Goal: Task Accomplishment & Management: Manage account settings

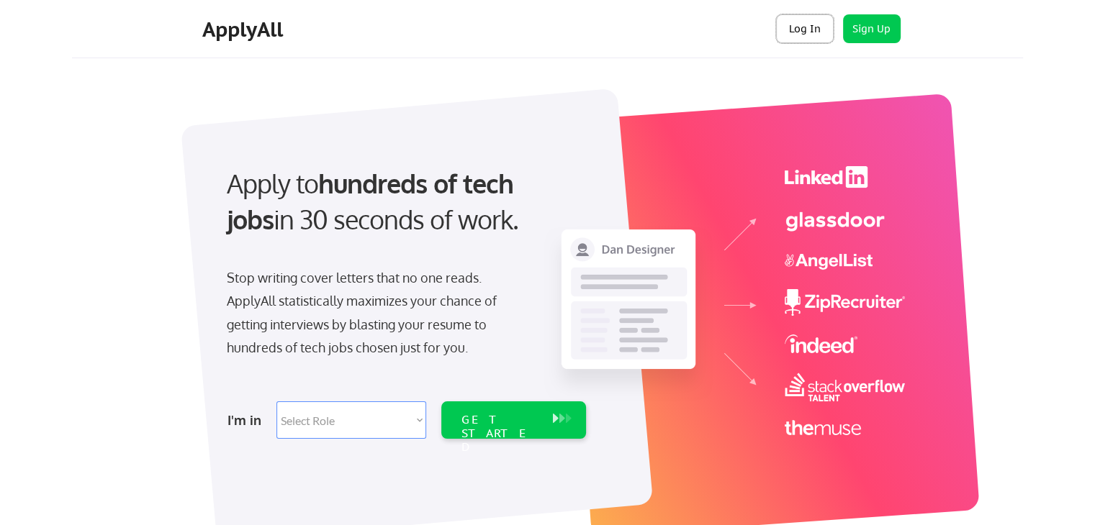
click at [806, 21] on button "Log In" at bounding box center [805, 28] width 58 height 29
click at [818, 26] on button "Log In" at bounding box center [805, 28] width 58 height 29
click at [821, 34] on button "Log In" at bounding box center [805, 28] width 58 height 29
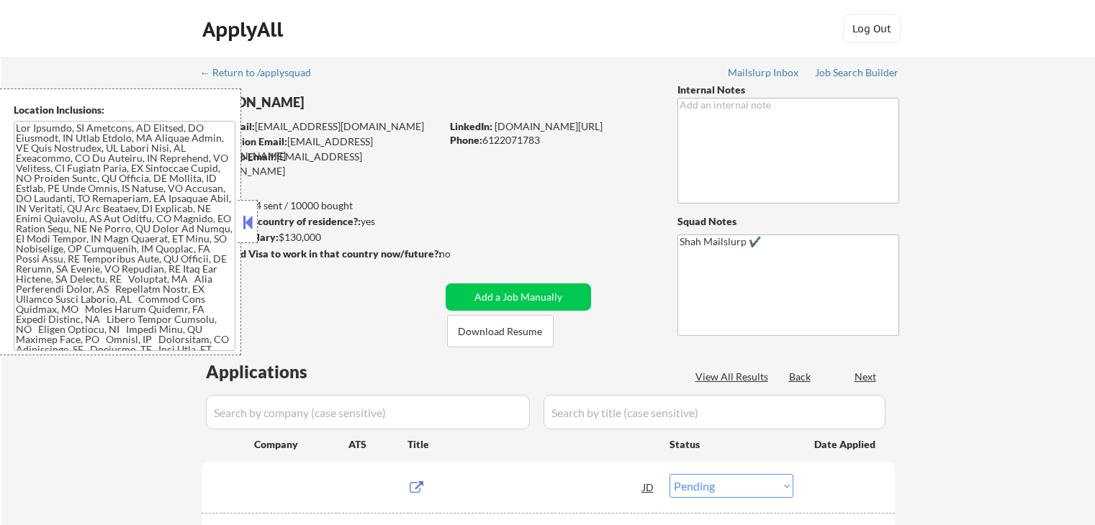
select select ""pending""
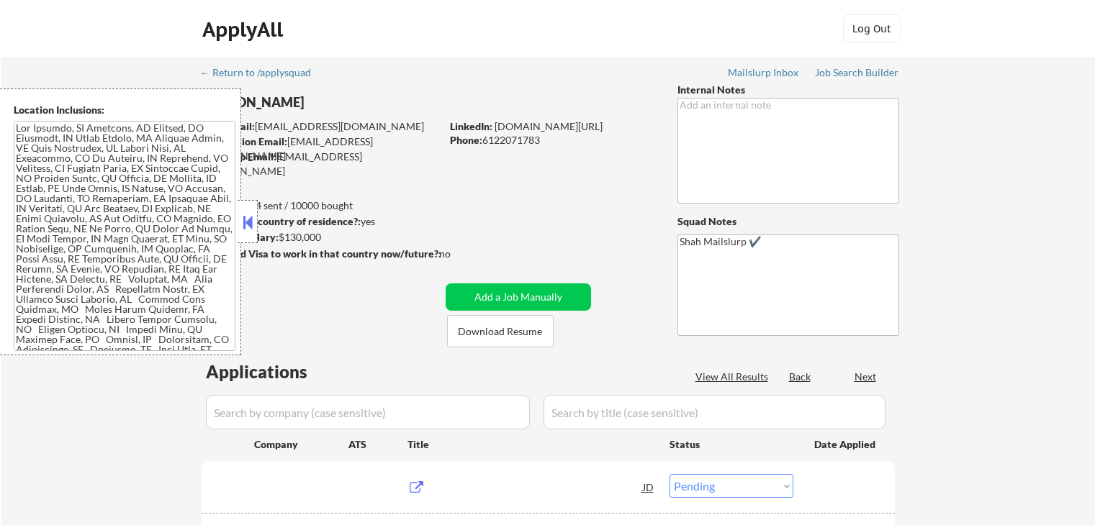
select select ""pending""
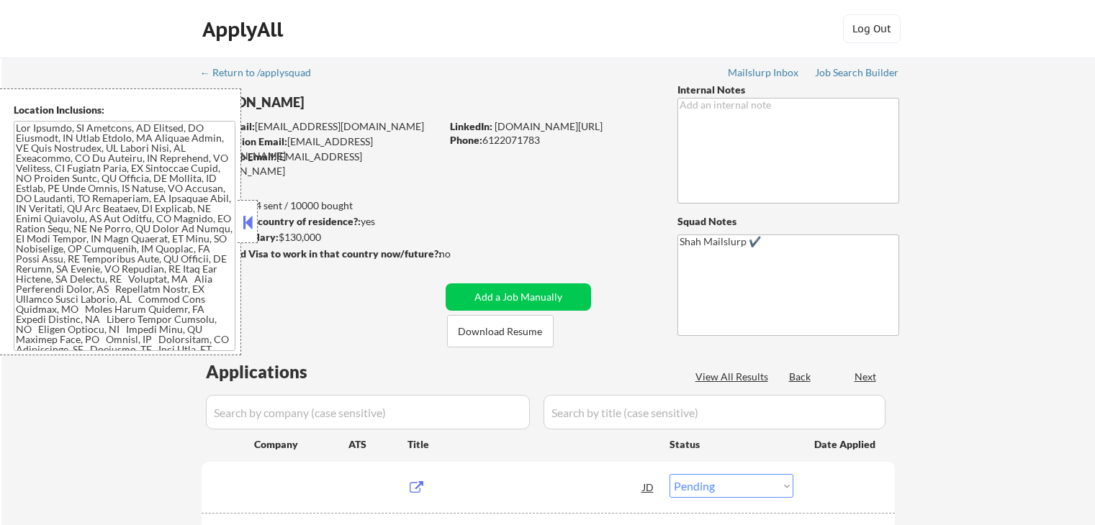
select select ""pending""
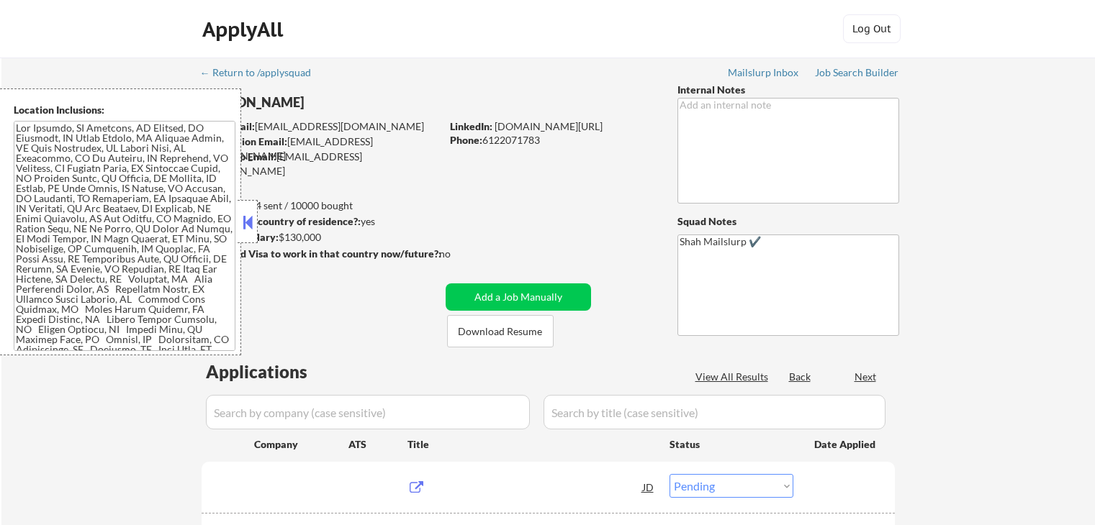
select select ""pending""
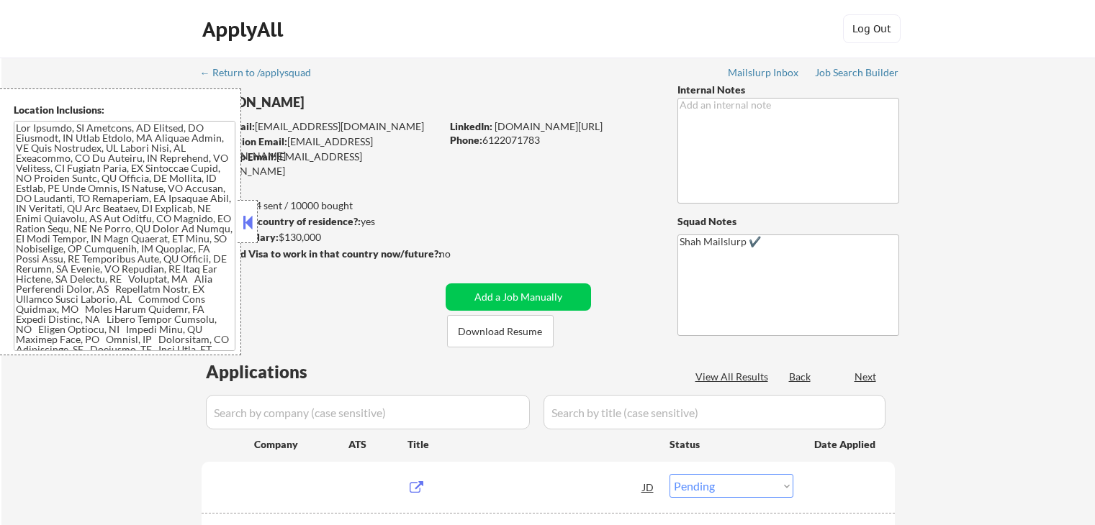
select select ""pending""
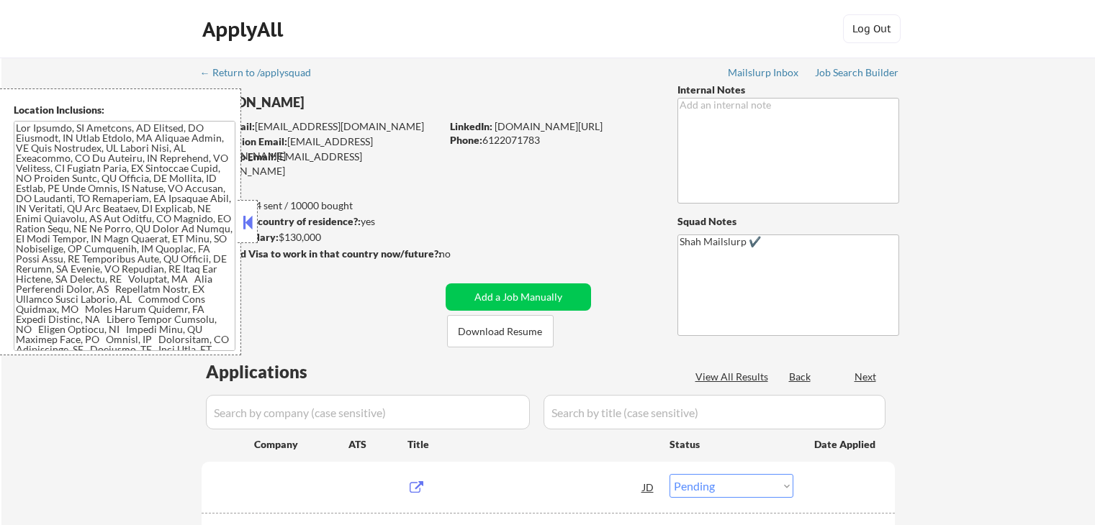
select select ""pending""
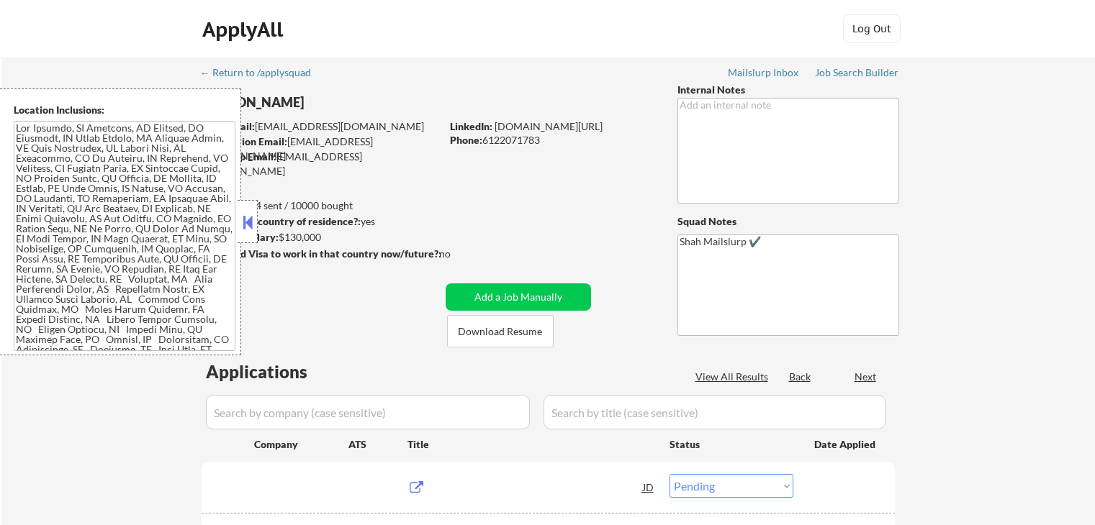
select select ""pending""
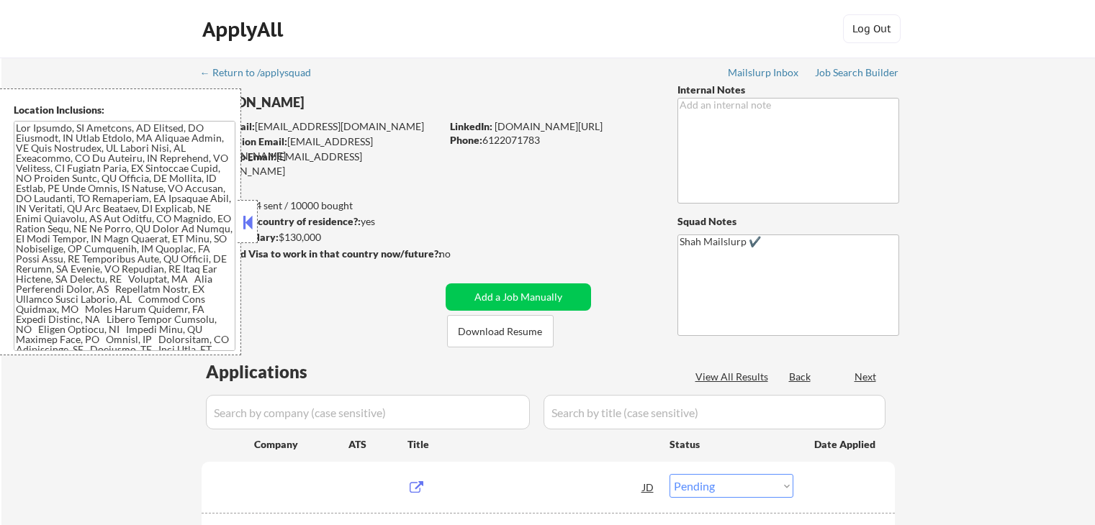
select select ""pending""
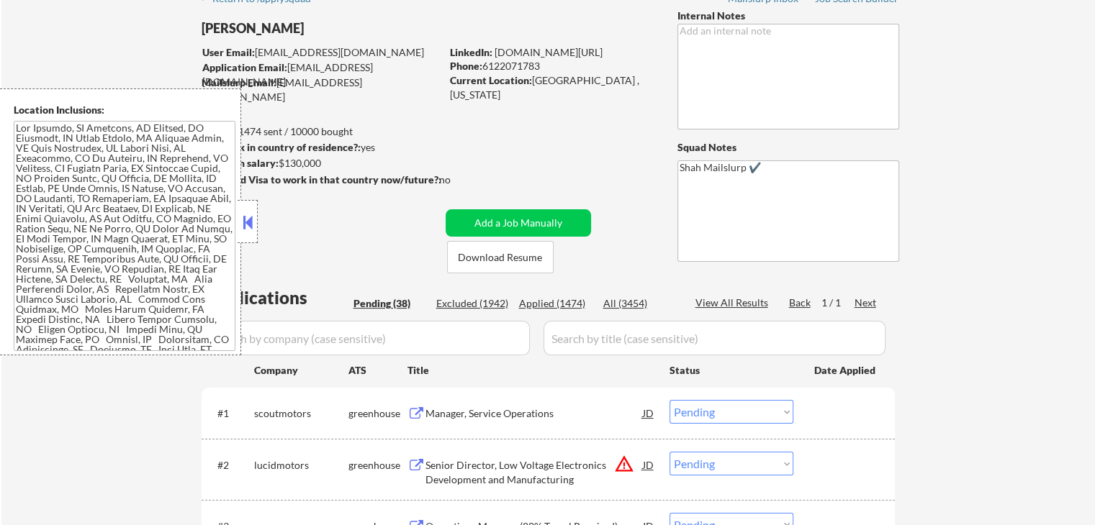
scroll to position [144, 0]
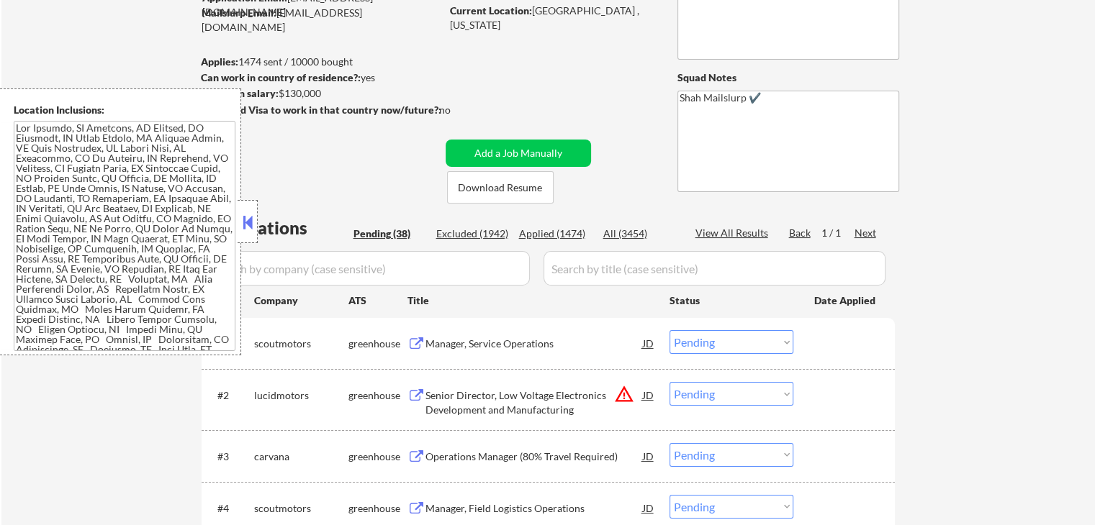
click at [476, 348] on div "Manager, Service Operations" at bounding box center [533, 344] width 217 height 14
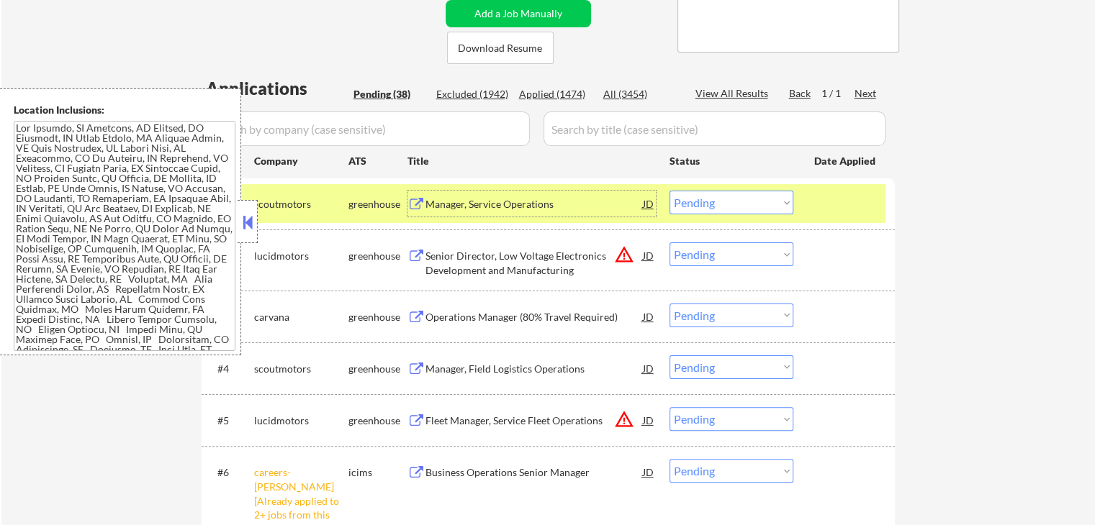
scroll to position [288, 0]
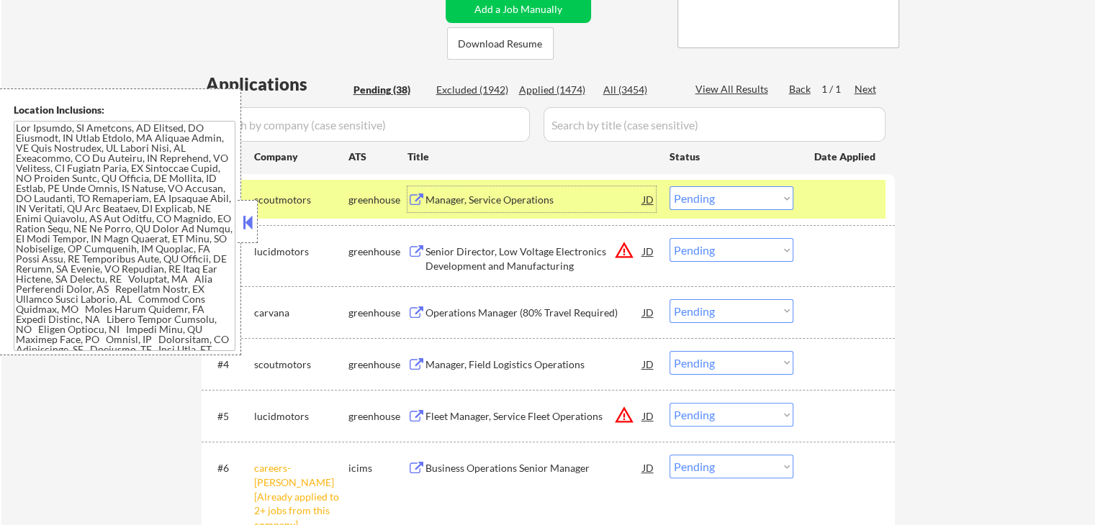
click at [716, 189] on select "Choose an option... Pending Applied Excluded (Questions) Excluded (Expired) Exc…" at bounding box center [731, 198] width 124 height 24
click at [669, 186] on select "Choose an option... Pending Applied Excluded (Questions) Excluded (Expired) Exc…" at bounding box center [731, 198] width 124 height 24
click at [473, 255] on div "Senior Director, Low Voltage Electronics Development and Manufacturing" at bounding box center [533, 259] width 217 height 28
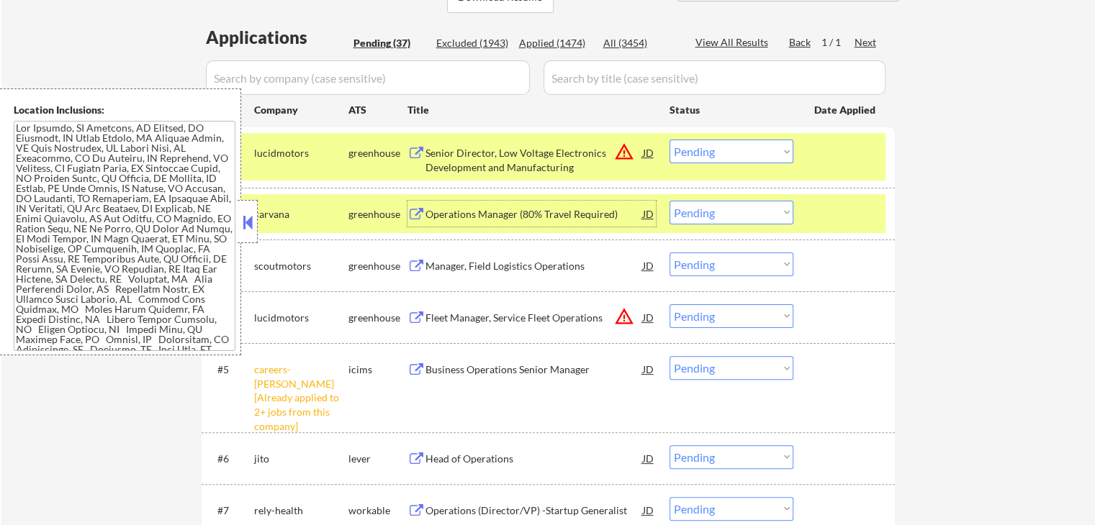
scroll to position [360, 0]
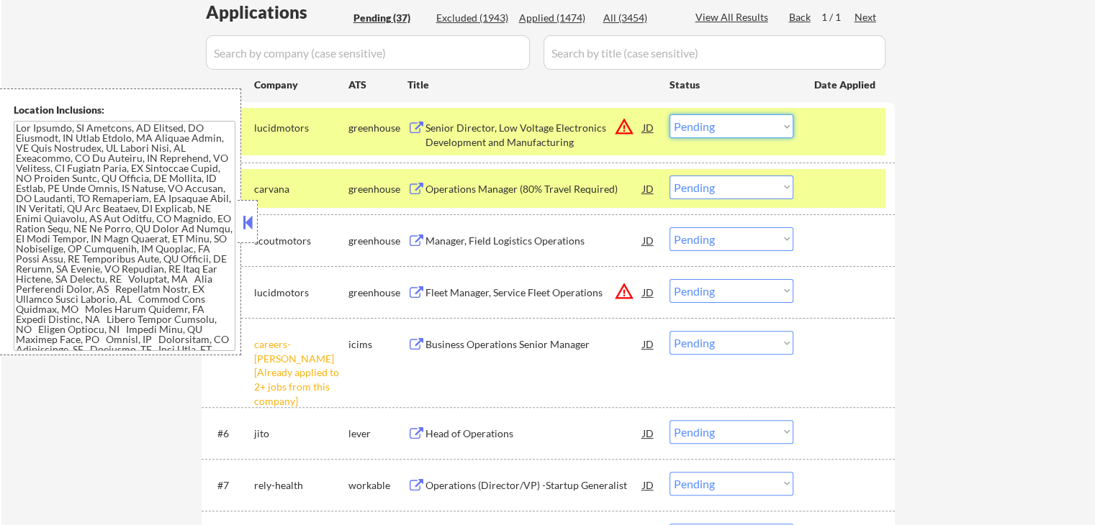
click at [710, 124] on select "Choose an option... Pending Applied Excluded (Questions) Excluded (Expired) Exc…" at bounding box center [731, 126] width 124 height 24
click at [669, 114] on select "Choose an option... Pending Applied Excluded (Questions) Excluded (Expired) Exc…" at bounding box center [731, 126] width 124 height 24
click at [520, 176] on div "Operations Manager (80% Travel Required)" at bounding box center [533, 189] width 217 height 26
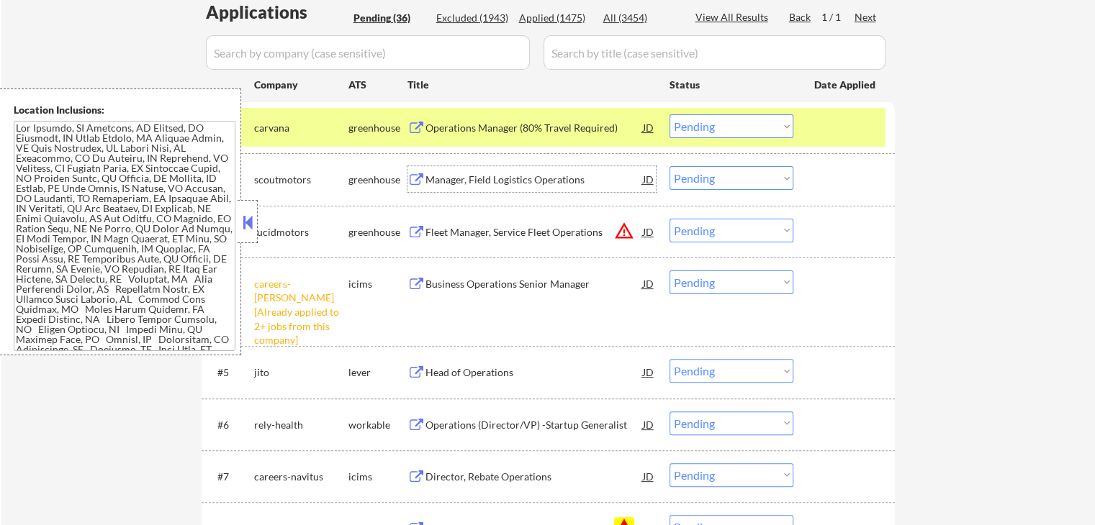
click at [726, 115] on select "Choose an option... Pending Applied Excluded (Questions) Excluded (Expired) Exc…" at bounding box center [731, 126] width 124 height 24
click at [669, 114] on select "Choose an option... Pending Applied Excluded (Questions) Excluded (Expired) Exc…" at bounding box center [731, 126] width 124 height 24
click at [478, 182] on div "Manager, Field Logistics Operations" at bounding box center [533, 180] width 217 height 14
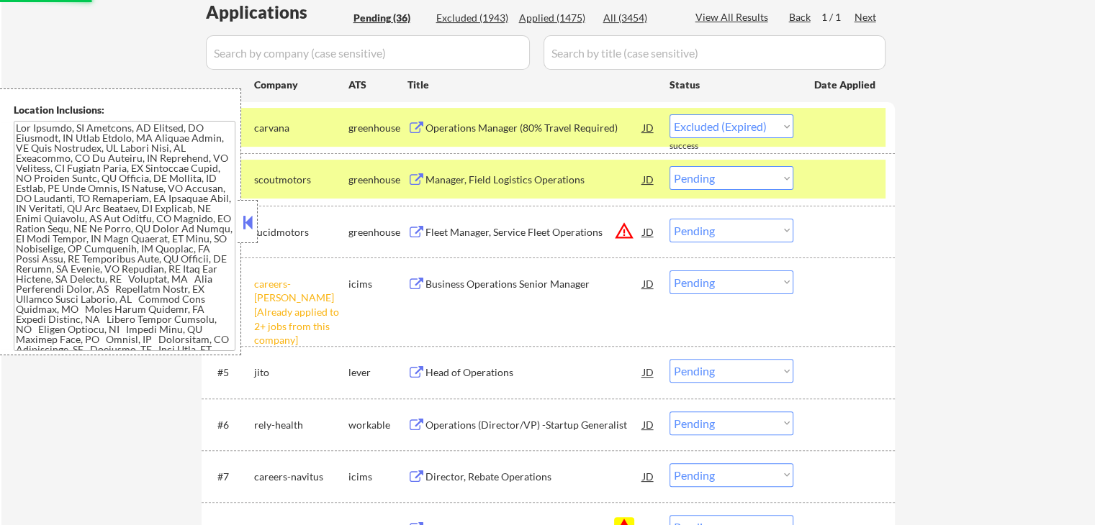
select select ""pending""
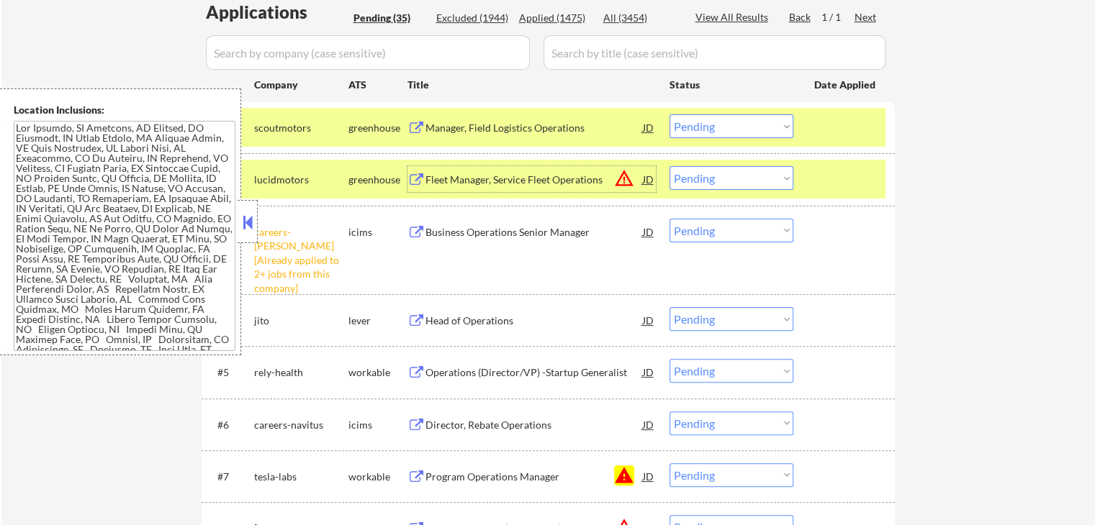
drag, startPoint x: 706, startPoint y: 235, endPoint x: 712, endPoint y: 240, distance: 7.8
click at [706, 235] on select "Choose an option... Pending Applied Excluded (Questions) Excluded (Expired) Exc…" at bounding box center [731, 231] width 124 height 24
click at [669, 219] on select "Choose an option... Pending Applied Excluded (Questions) Excluded (Expired) Exc…" at bounding box center [731, 231] width 124 height 24
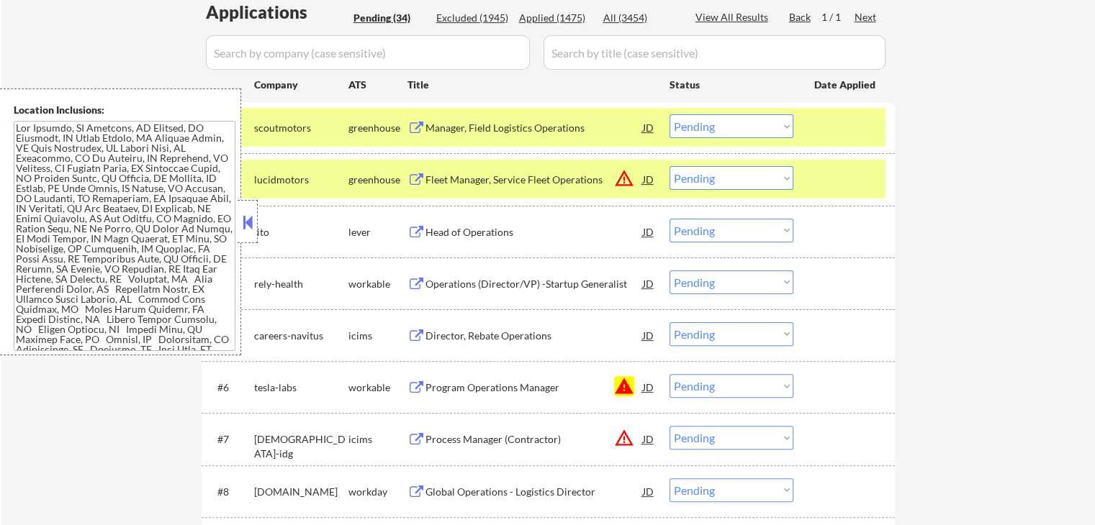
click at [504, 184] on div "Fleet Manager, Service Fleet Operations" at bounding box center [533, 180] width 217 height 14
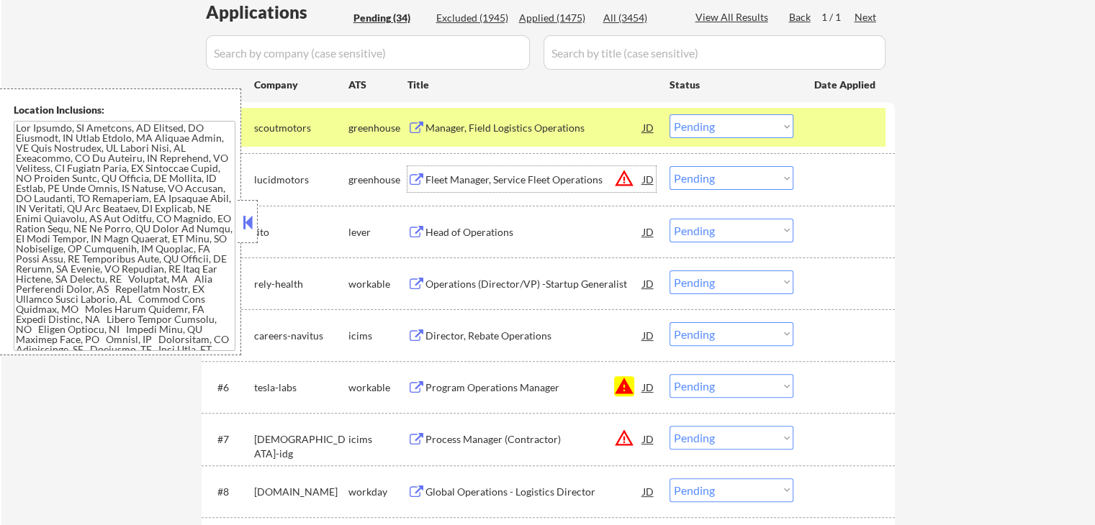
click at [456, 233] on div "Head of Operations" at bounding box center [533, 232] width 217 height 14
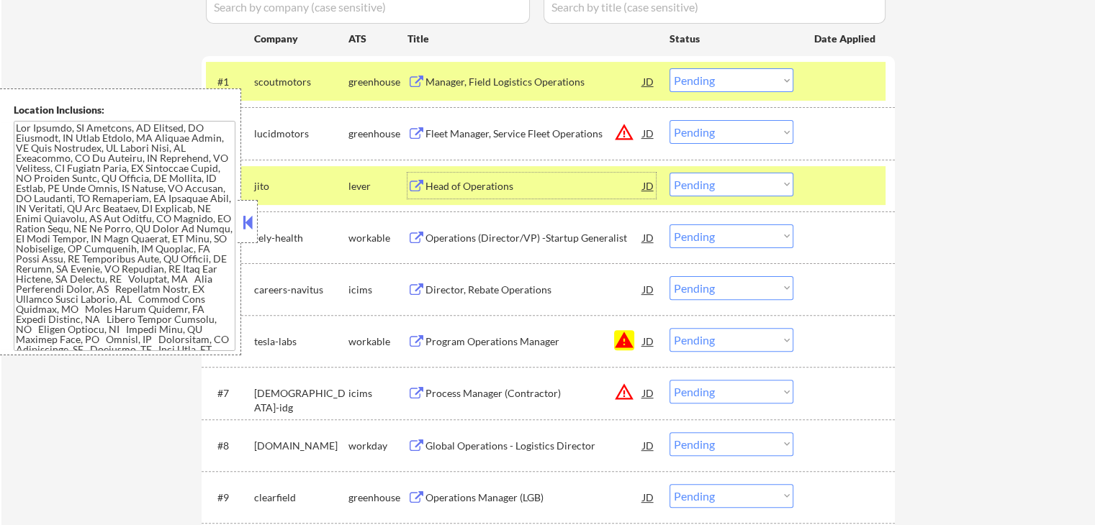
scroll to position [432, 0]
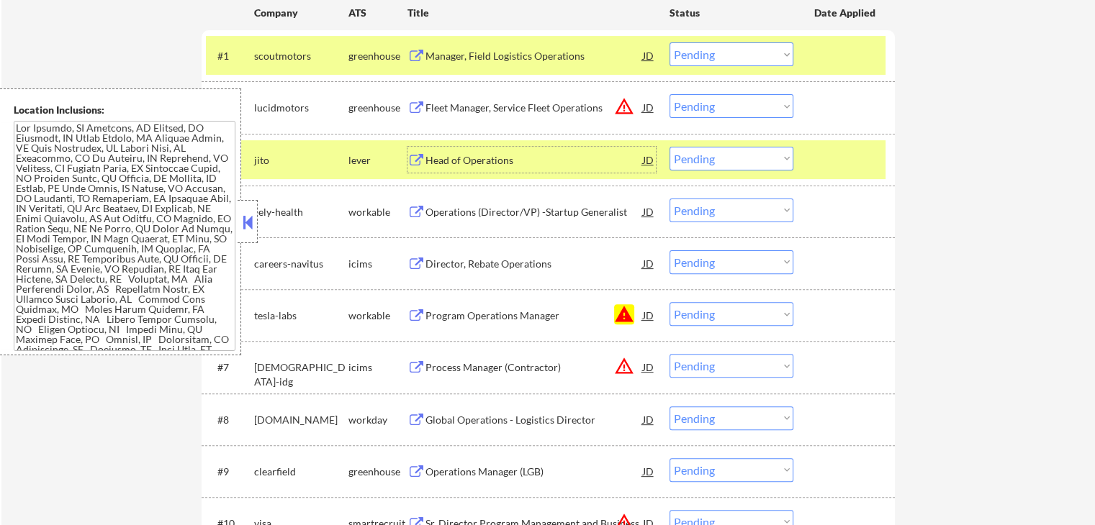
click at [733, 155] on select "Choose an option... Pending Applied Excluded (Questions) Excluded (Expired) Exc…" at bounding box center [731, 159] width 124 height 24
click at [669, 147] on select "Choose an option... Pending Applied Excluded (Questions) Excluded (Expired) Exc…" at bounding box center [731, 159] width 124 height 24
select select ""pending""
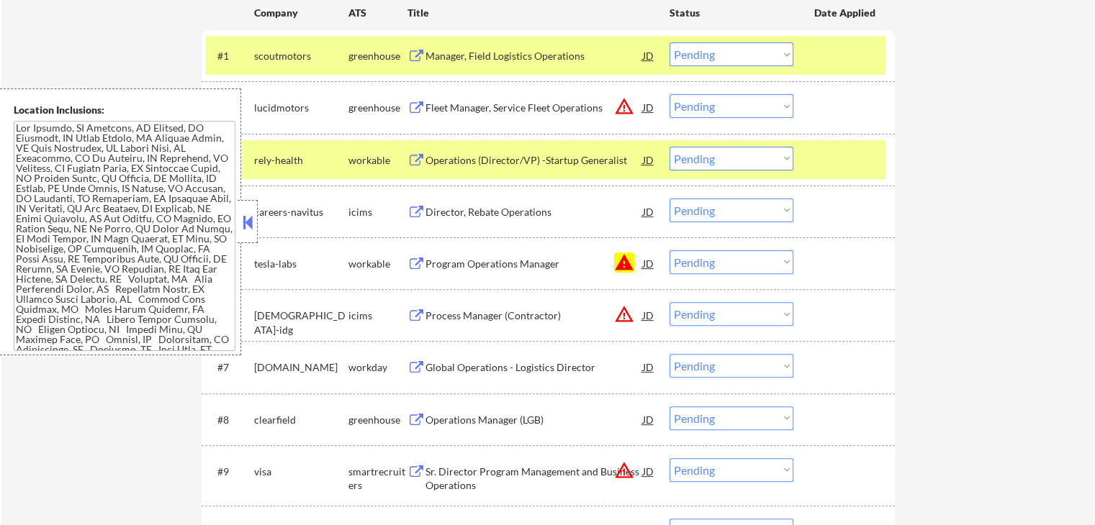
click at [714, 104] on select "Choose an option... Pending Applied Excluded (Questions) Excluded (Expired) Exc…" at bounding box center [731, 106] width 124 height 24
click at [669, 94] on select "Choose an option... Pending Applied Excluded (Questions) Excluded (Expired) Exc…" at bounding box center [731, 106] width 124 height 24
select select ""pending""
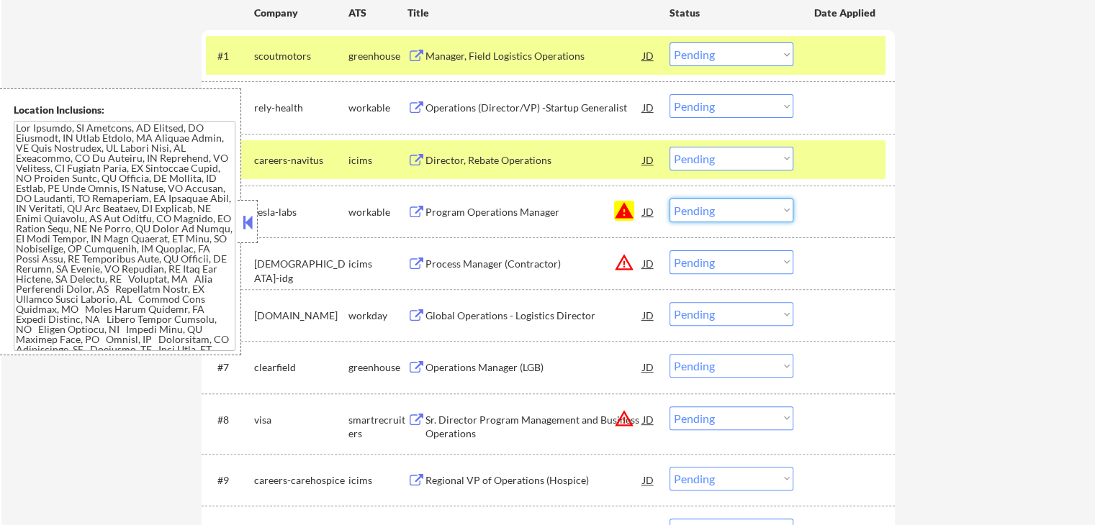
click at [711, 210] on select "Choose an option... Pending Applied Excluded (Questions) Excluded (Expired) Exc…" at bounding box center [731, 211] width 124 height 24
click at [669, 199] on select "Choose an option... Pending Applied Excluded (Questions) Excluded (Expired) Exc…" at bounding box center [731, 211] width 124 height 24
click at [453, 102] on div "Operations (Director/VP) -Startup Generalist" at bounding box center [533, 108] width 217 height 14
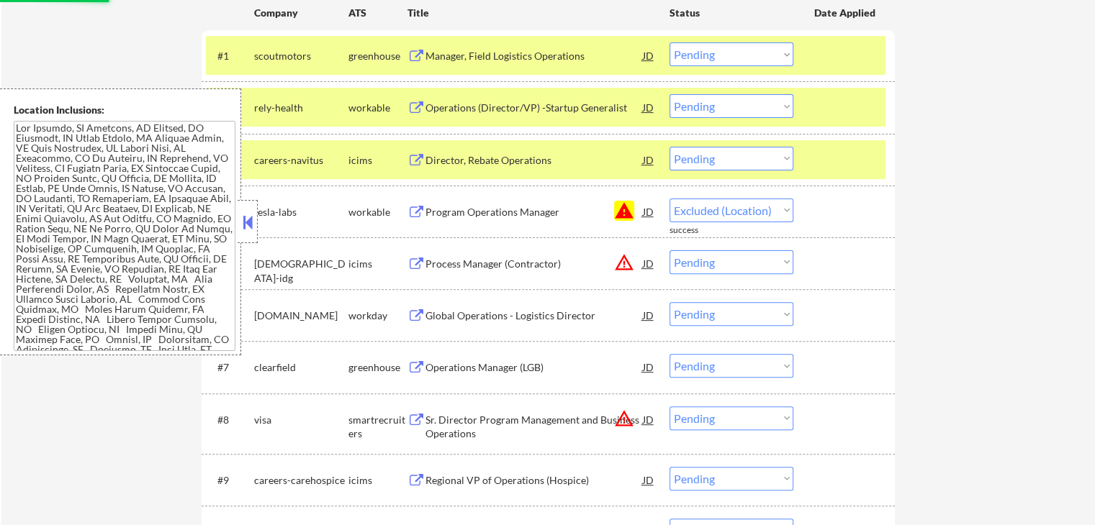
select select ""pending""
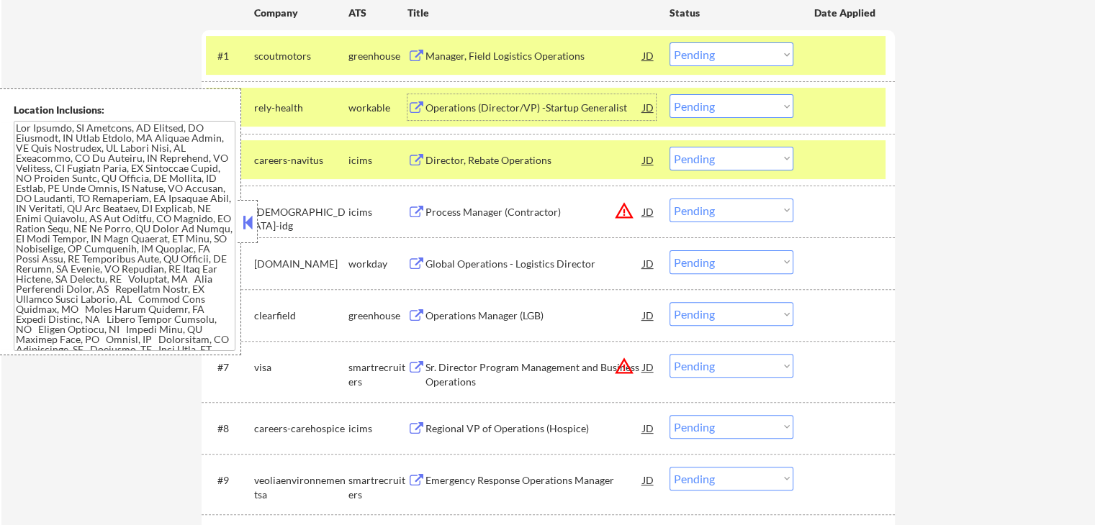
click at [728, 107] on select "Choose an option... Pending Applied Excluded (Questions) Excluded (Expired) Exc…" at bounding box center [731, 106] width 124 height 24
click at [669, 94] on select "Choose an option... Pending Applied Excluded (Questions) Excluded (Expired) Exc…" at bounding box center [731, 106] width 124 height 24
click at [458, 314] on div "Operations Manager (LGB)" at bounding box center [533, 316] width 217 height 14
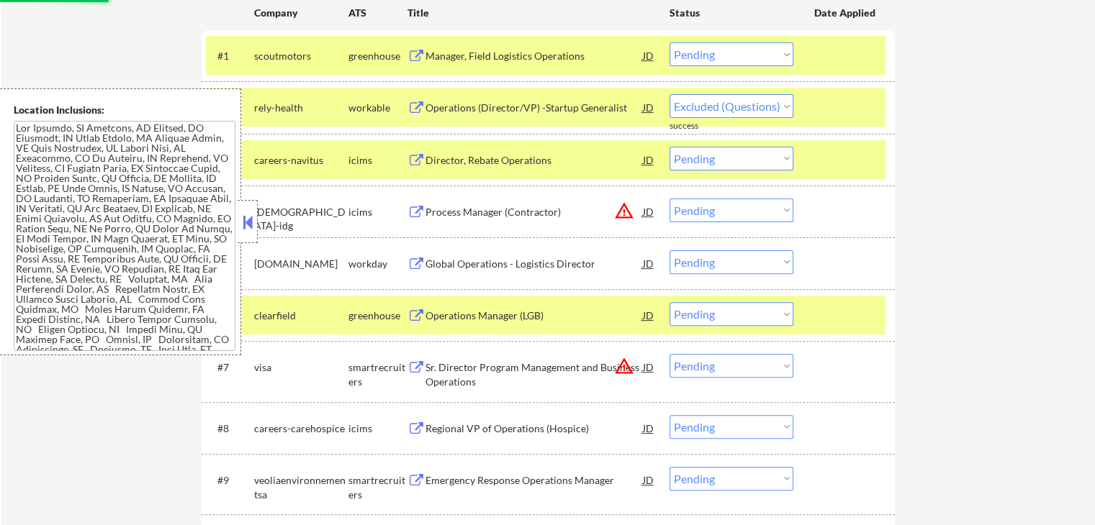
select select ""pending""
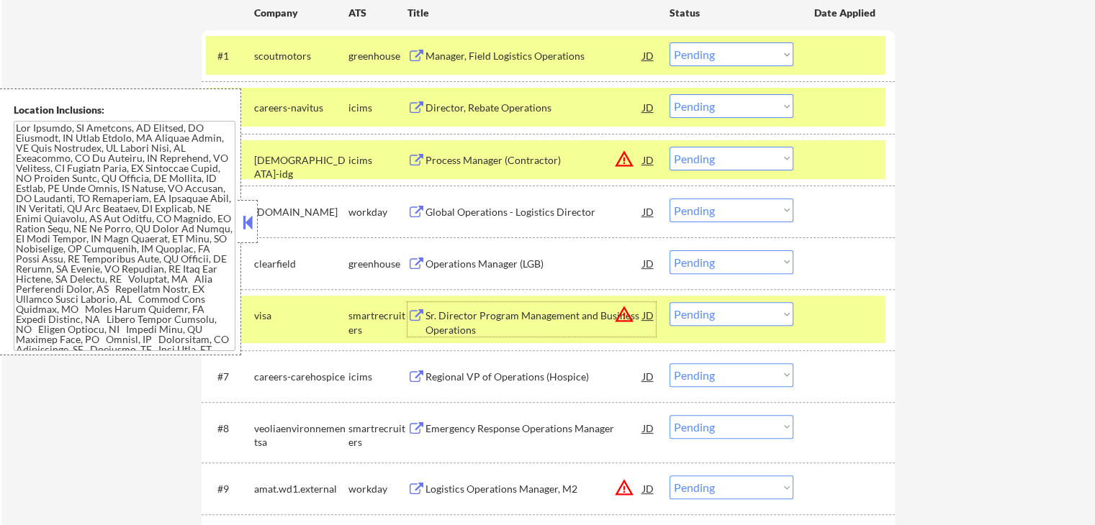
scroll to position [504, 0]
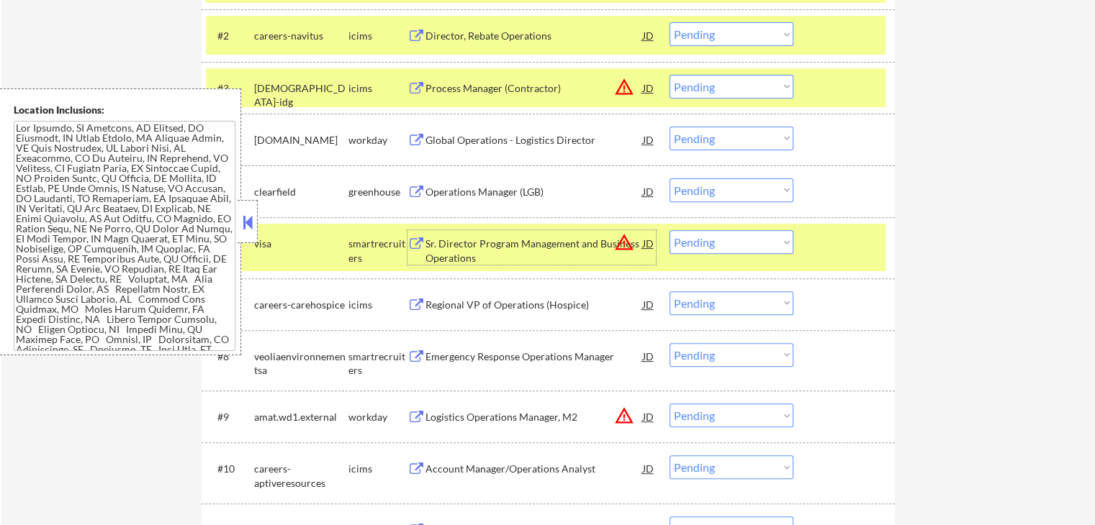
click at [748, 194] on select "Choose an option... Pending Applied Excluded (Questions) Excluded (Expired) Exc…" at bounding box center [731, 190] width 124 height 24
click at [669, 178] on select "Choose an option... Pending Applied Excluded (Questions) Excluded (Expired) Exc…" at bounding box center [731, 190] width 124 height 24
select select ""pending""
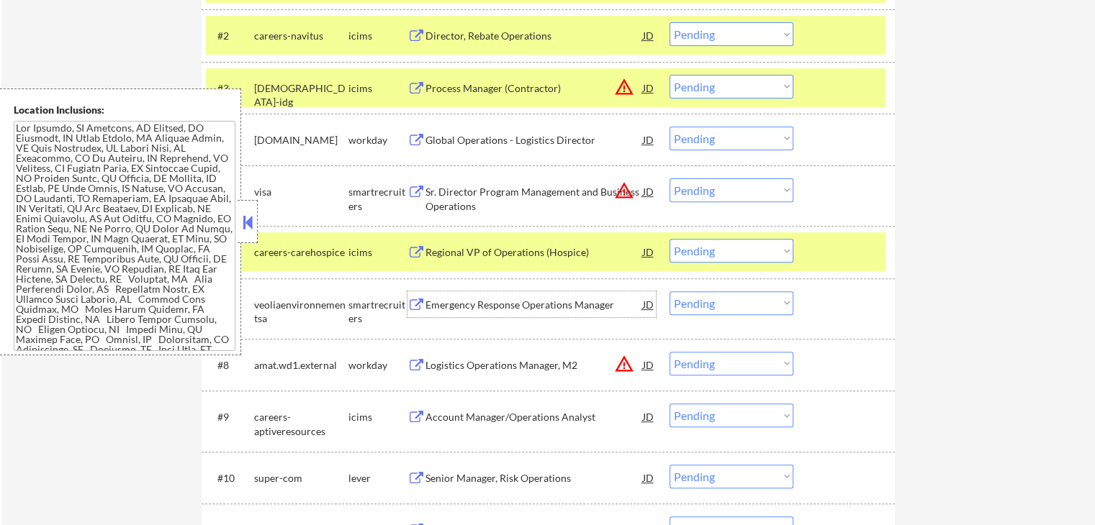
click at [447, 306] on div "Emergency Response Operations Manager" at bounding box center [533, 305] width 217 height 14
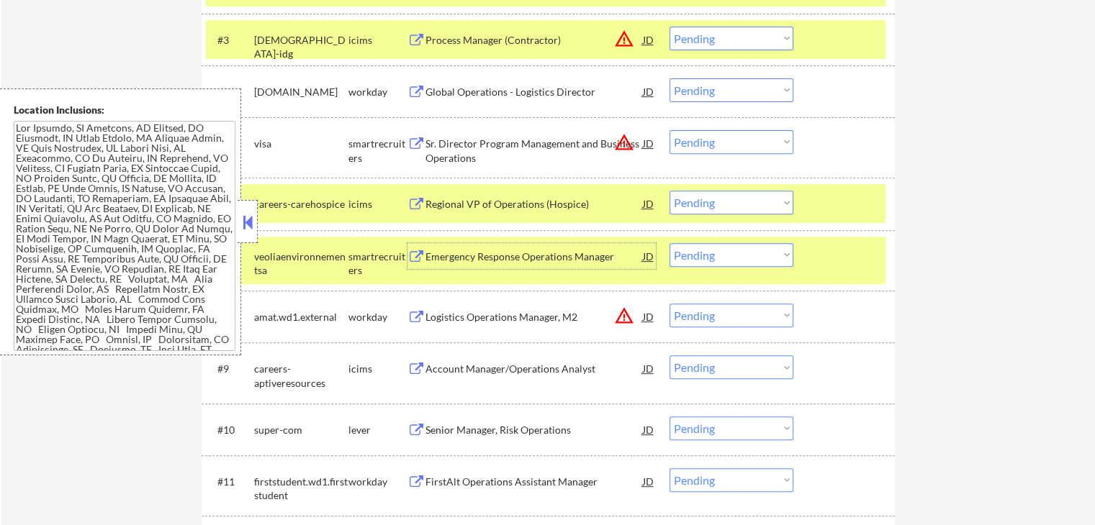
scroll to position [576, 0]
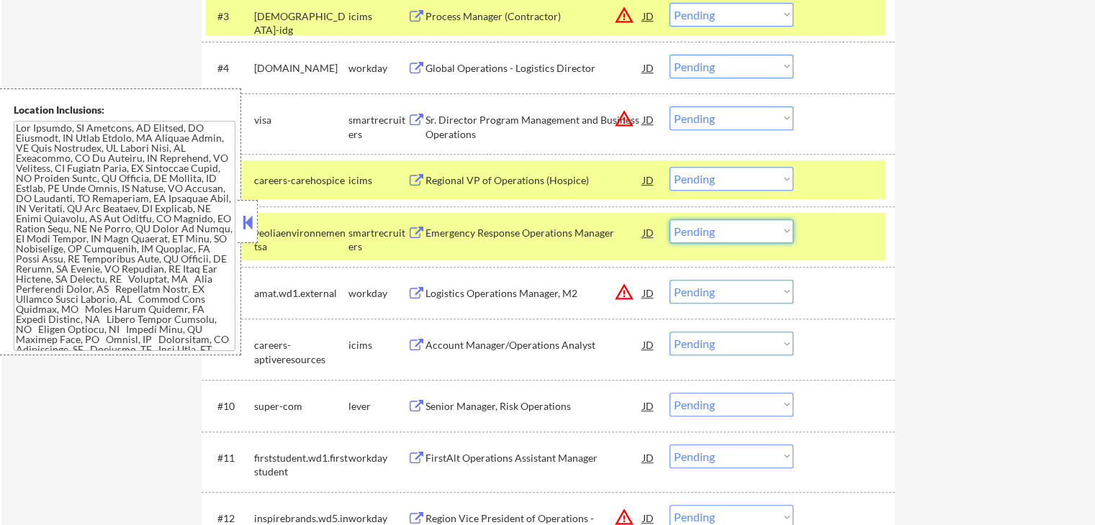
drag, startPoint x: 734, startPoint y: 232, endPoint x: 734, endPoint y: 241, distance: 8.6
click at [734, 232] on select "Choose an option... Pending Applied Excluded (Questions) Excluded (Expired) Exc…" at bounding box center [731, 231] width 124 height 24
click at [669, 219] on select "Choose an option... Pending Applied Excluded (Questions) Excluded (Expired) Exc…" at bounding box center [731, 231] width 124 height 24
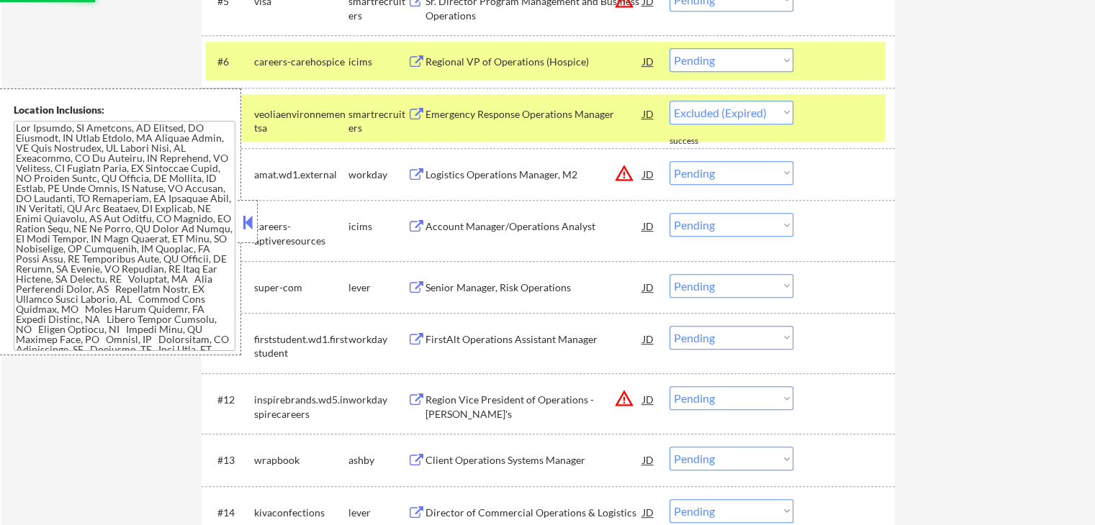
scroll to position [720, 0]
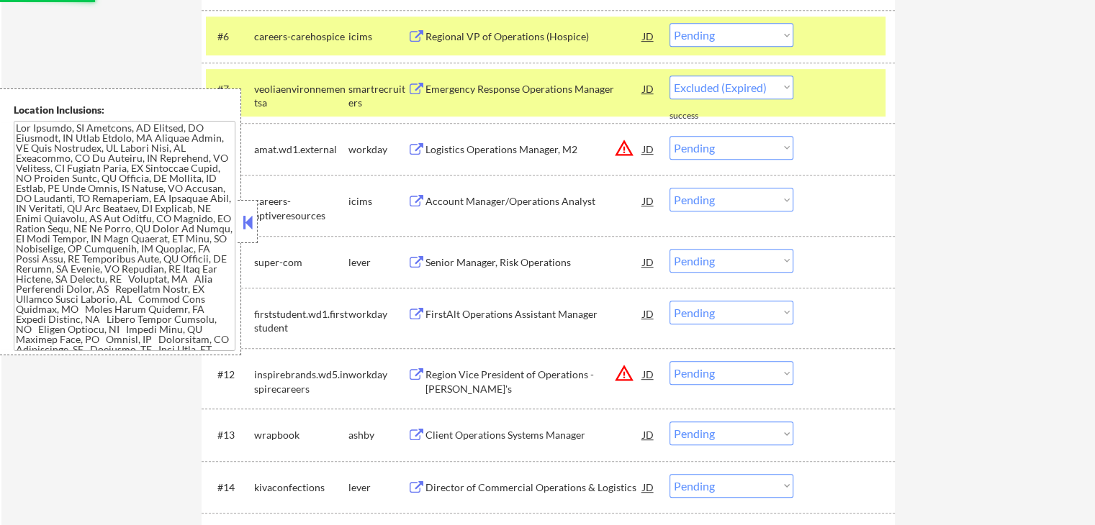
select select ""pending""
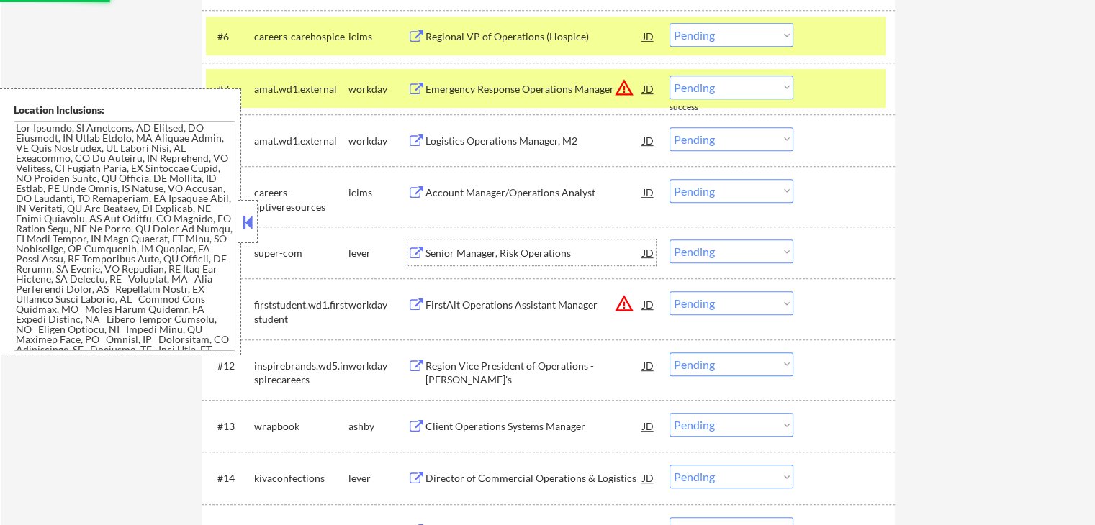
click at [449, 258] on div "Senior Manager, Risk Operations" at bounding box center [533, 253] width 217 height 14
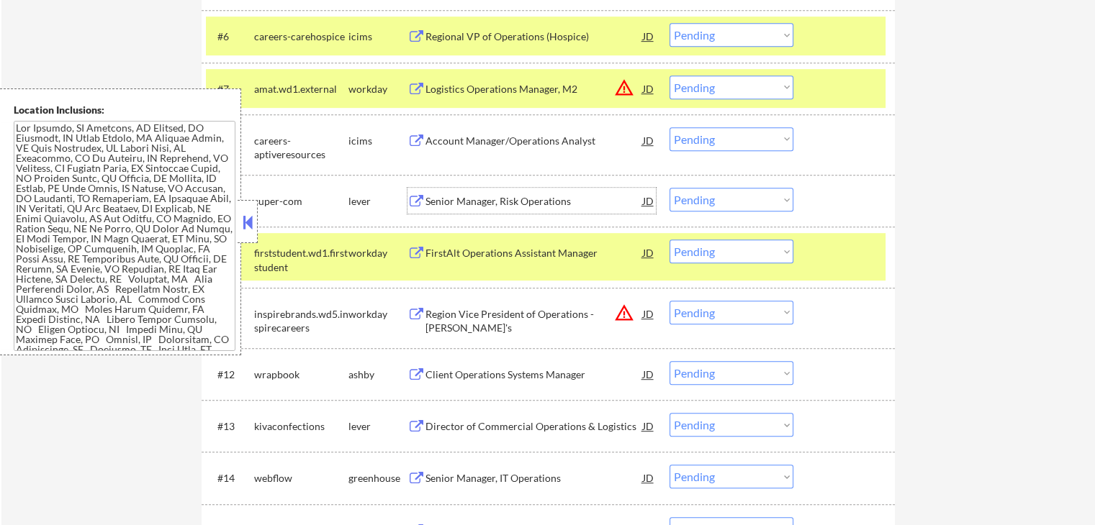
click at [493, 205] on div "Senior Manager, Risk Operations" at bounding box center [533, 201] width 217 height 14
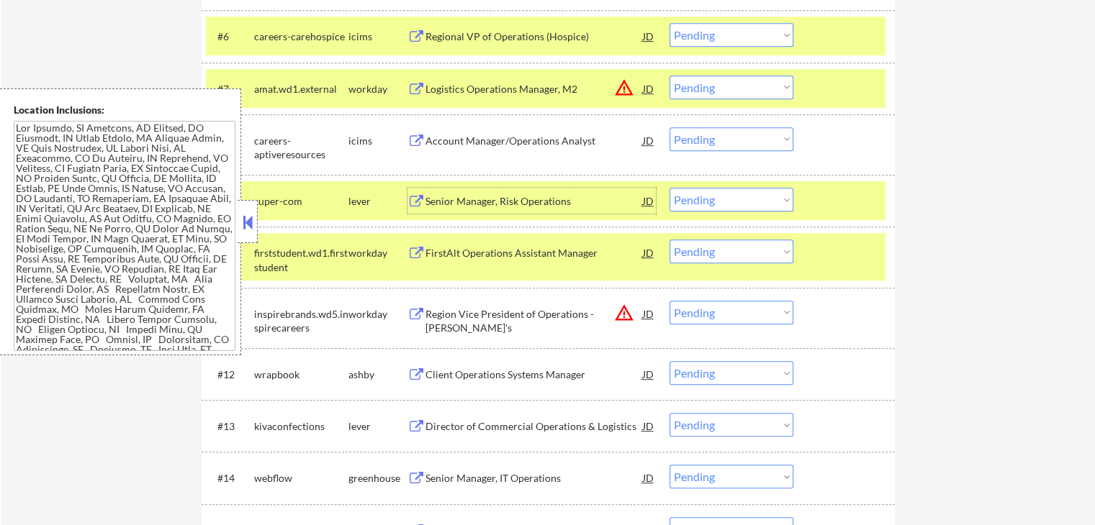
click at [722, 194] on select "Choose an option... Pending Applied Excluded (Questions) Excluded (Expired) Exc…" at bounding box center [731, 200] width 124 height 24
click at [669, 188] on select "Choose an option... Pending Applied Excluded (Questions) Excluded (Expired) Exc…" at bounding box center [731, 200] width 124 height 24
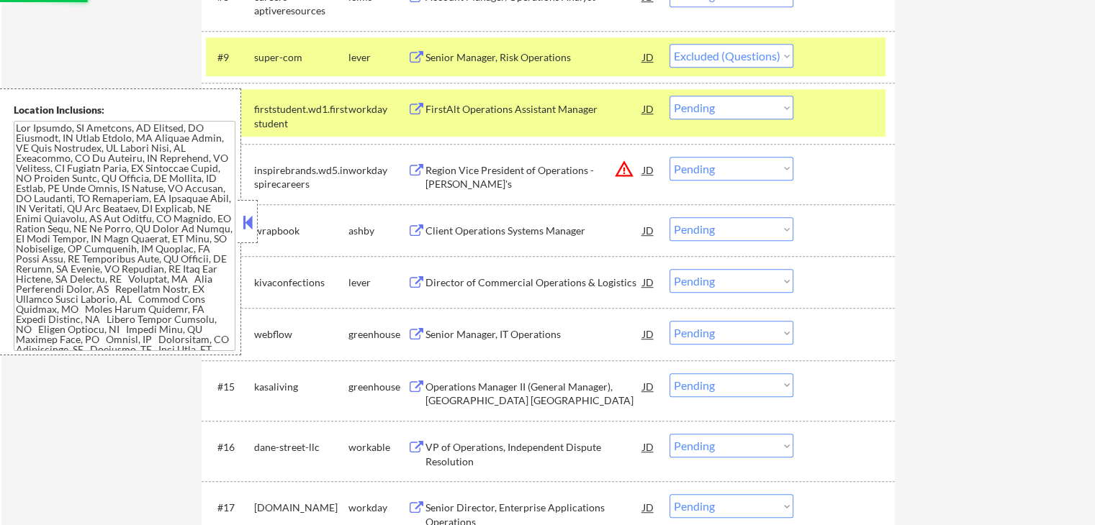
click at [510, 229] on div "Client Operations Systems Manager" at bounding box center [533, 231] width 217 height 14
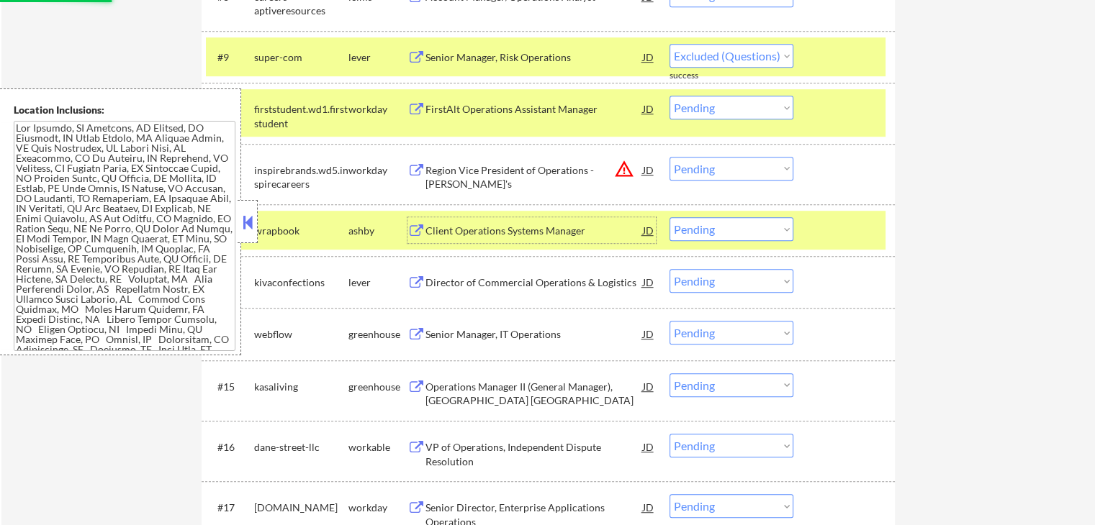
select select ""pending""
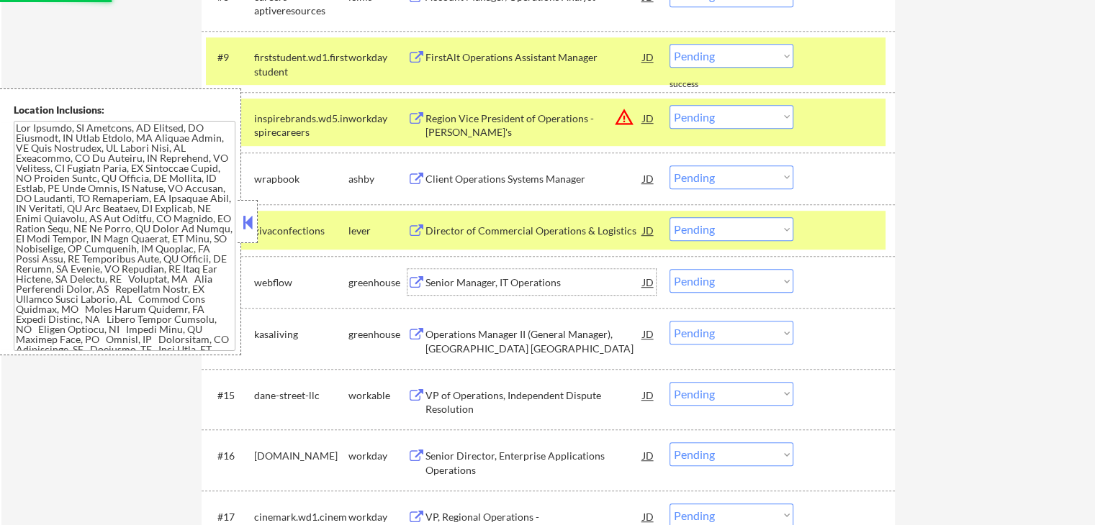
click at [456, 281] on div "Senior Manager, IT Operations" at bounding box center [533, 283] width 217 height 14
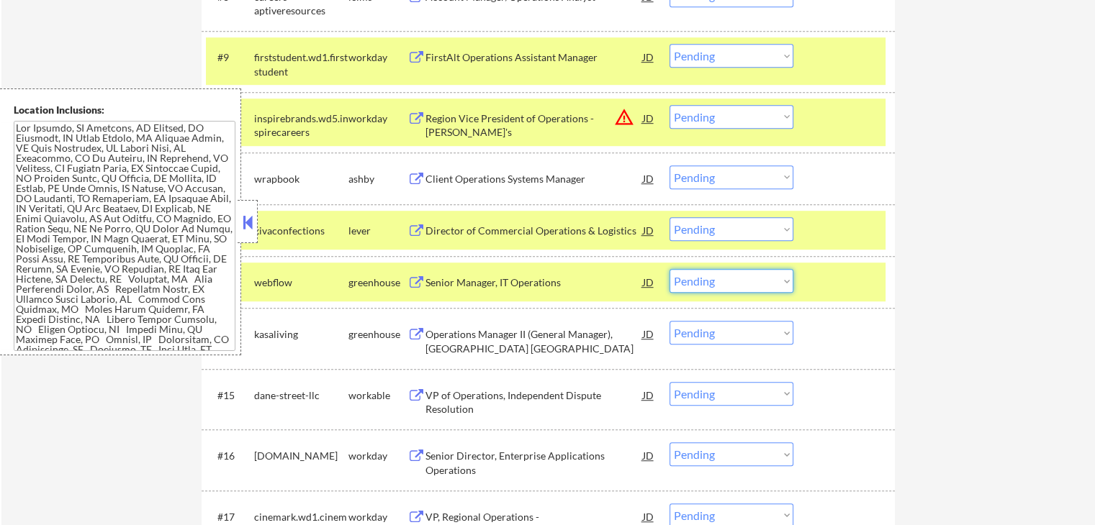
click at [723, 281] on select "Choose an option... Pending Applied Excluded (Questions) Excluded (Expired) Exc…" at bounding box center [731, 281] width 124 height 24
click at [669, 269] on select "Choose an option... Pending Applied Excluded (Questions) Excluded (Expired) Exc…" at bounding box center [731, 281] width 124 height 24
select select ""pending""
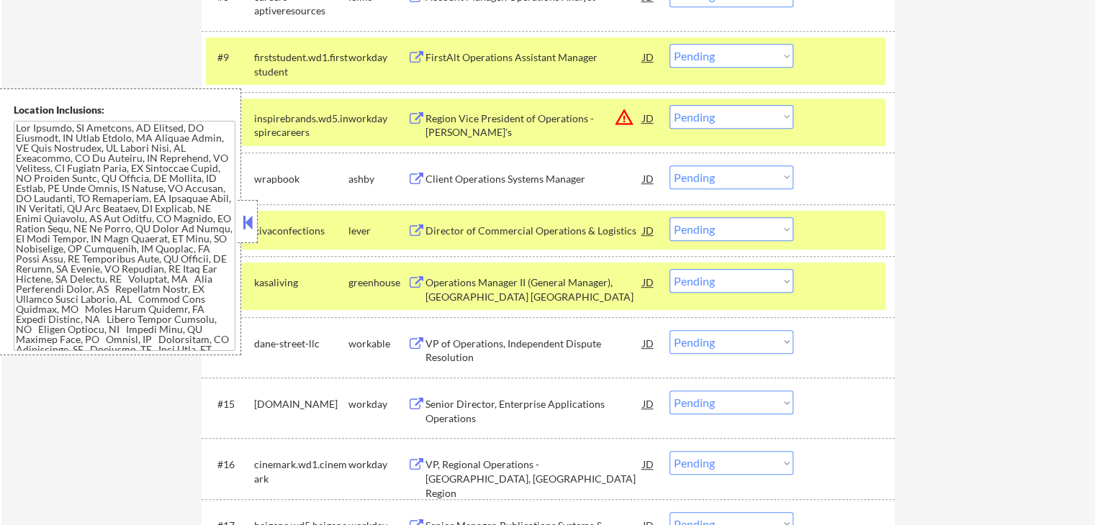
click at [743, 178] on select "Choose an option... Pending Applied Excluded (Questions) Excluded (Expired) Exc…" at bounding box center [731, 178] width 124 height 24
click at [669, 166] on select "Choose an option... Pending Applied Excluded (Questions) Excluded (Expired) Exc…" at bounding box center [731, 178] width 124 height 24
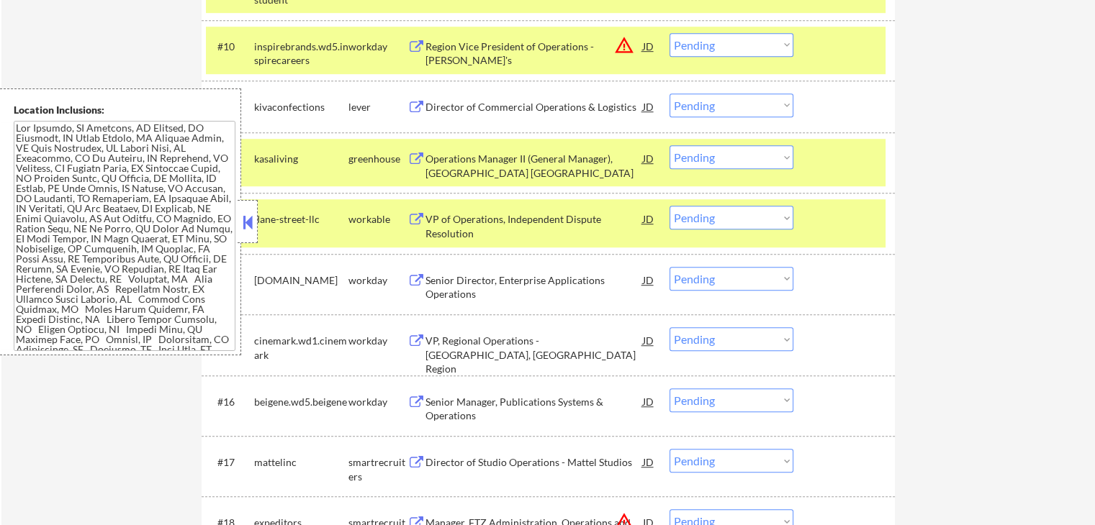
click at [486, 110] on div "Director of Commercial Operations & Logistics" at bounding box center [533, 107] width 217 height 14
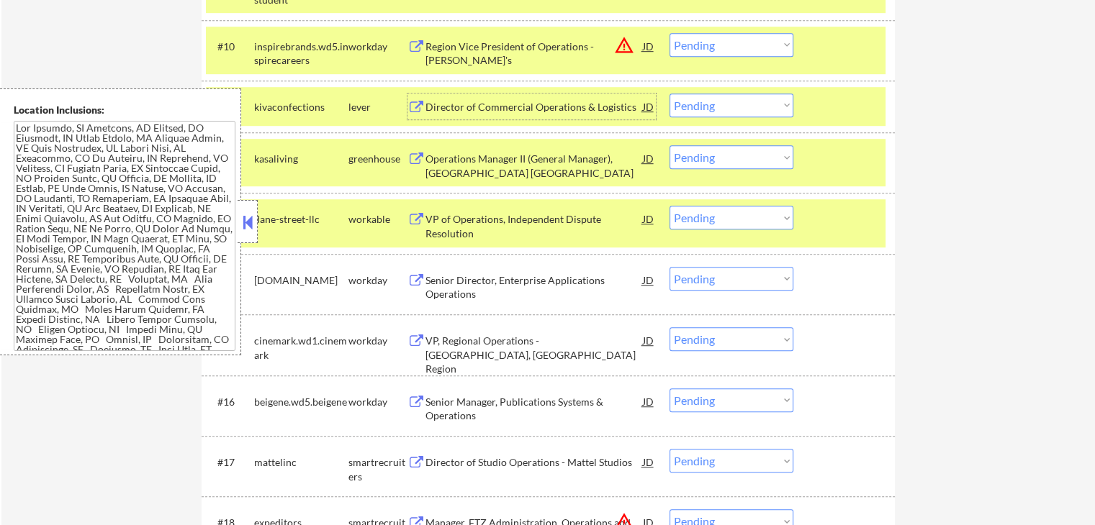
click at [712, 104] on select "Choose an option... Pending Applied Excluded (Questions) Excluded (Expired) Exc…" at bounding box center [731, 106] width 124 height 24
click at [669, 94] on select "Choose an option... Pending Applied Excluded (Questions) Excluded (Expired) Exc…" at bounding box center [731, 106] width 124 height 24
click at [488, 162] on div "Operations Manager II (General Manager), Kasa Little Italy" at bounding box center [533, 166] width 217 height 28
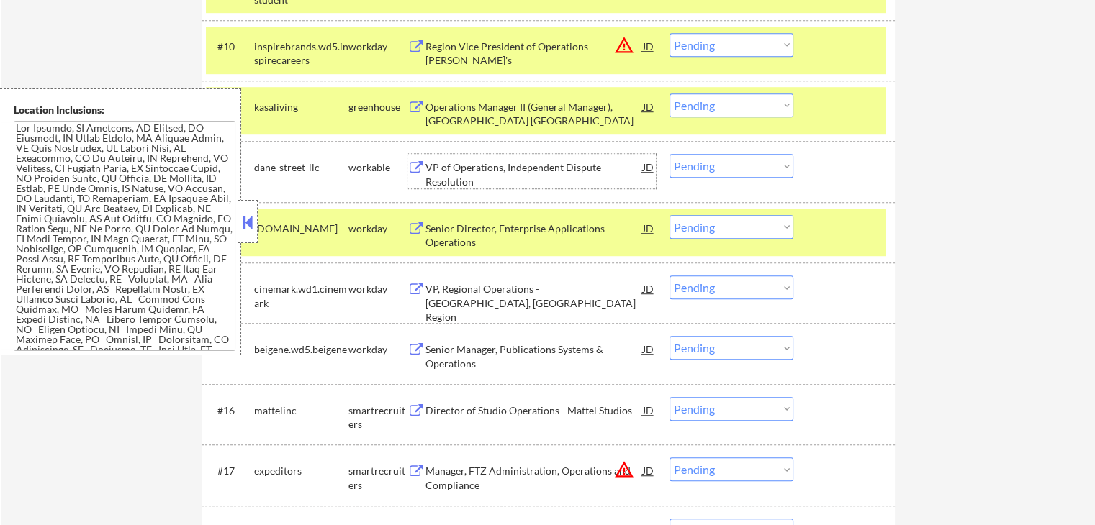
click at [738, 102] on select "Choose an option... Pending Applied Excluded (Questions) Excluded (Expired) Exc…" at bounding box center [731, 106] width 124 height 24
click at [669, 94] on select "Choose an option... Pending Applied Excluded (Questions) Excluded (Expired) Exc…" at bounding box center [731, 106] width 124 height 24
click at [477, 172] on div "VP of Operations, Independent Dispute Resolution" at bounding box center [533, 174] width 217 height 28
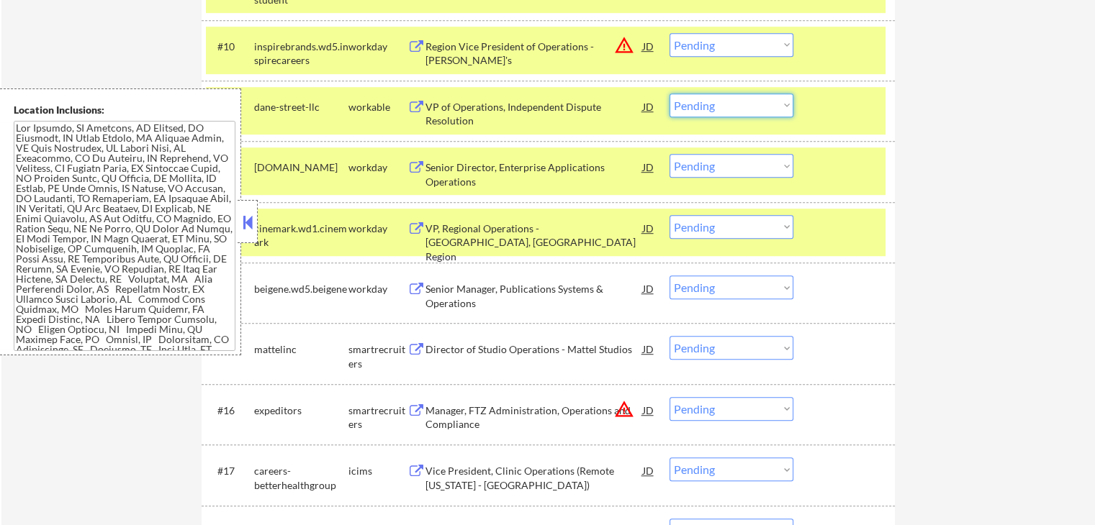
click at [724, 108] on select "Choose an option... Pending Applied Excluded (Questions) Excluded (Expired) Exc…" at bounding box center [731, 106] width 124 height 24
click at [669, 94] on select "Choose an option... Pending Applied Excluded (Questions) Excluded (Expired) Exc…" at bounding box center [731, 106] width 124 height 24
select select ""pending""
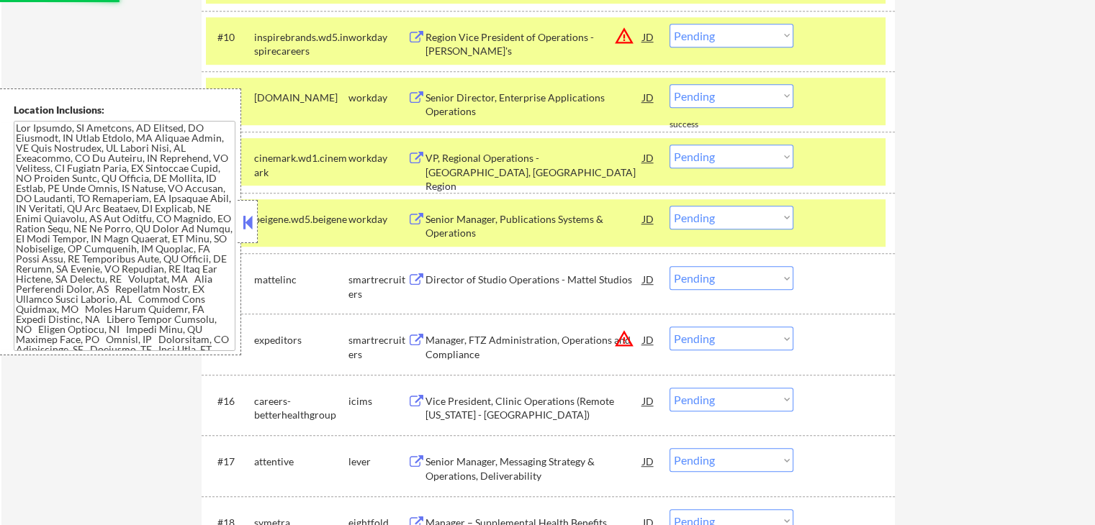
scroll to position [1079, 0]
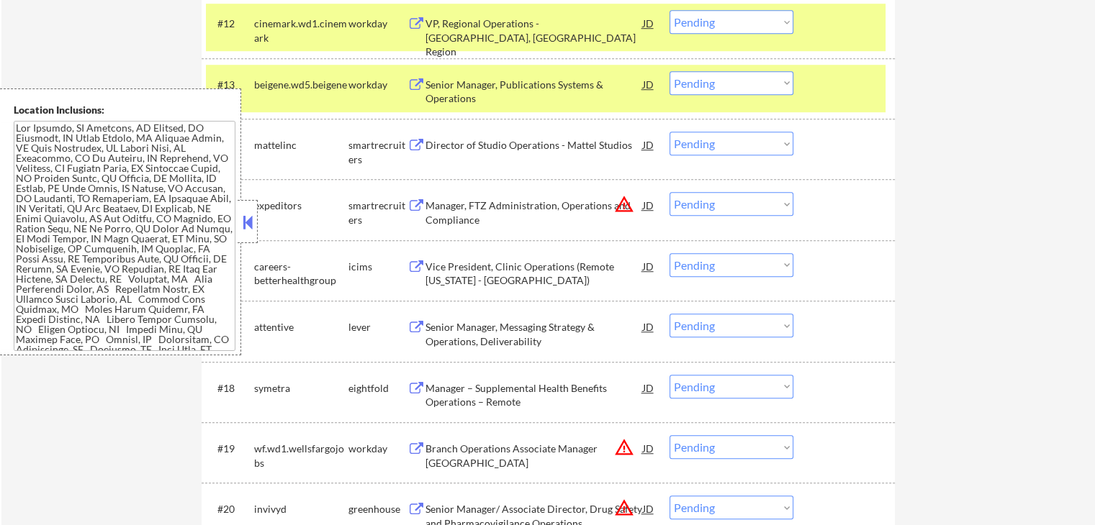
click at [439, 330] on div "Senior Manager, Messaging Strategy & Operations, Deliverability" at bounding box center [533, 334] width 217 height 28
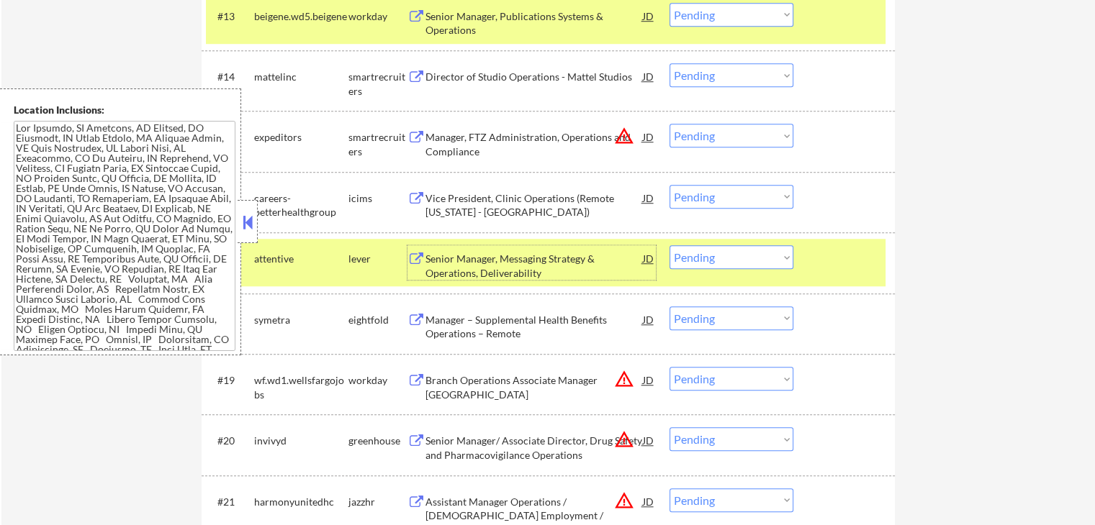
scroll to position [1151, 0]
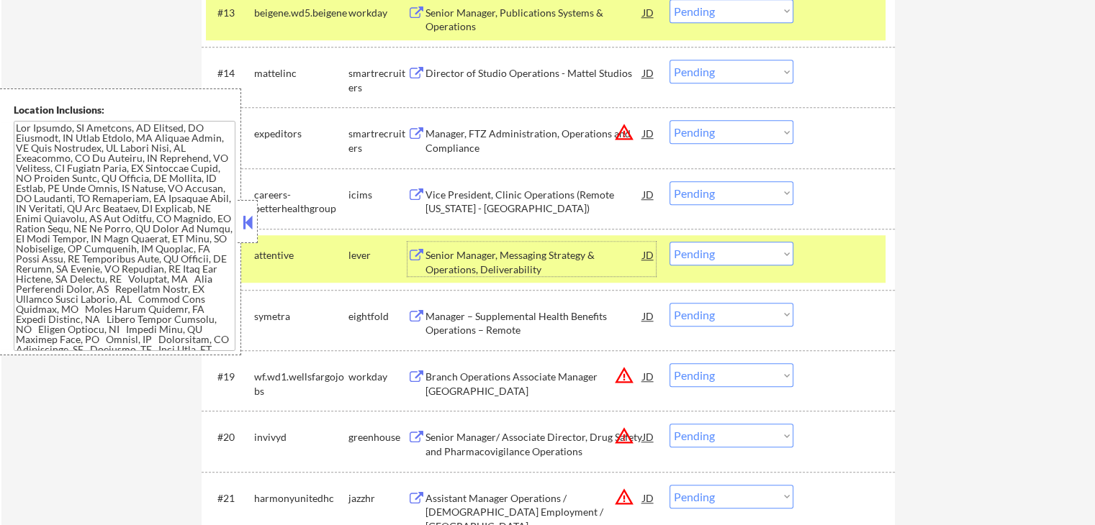
drag, startPoint x: 715, startPoint y: 257, endPoint x: 717, endPoint y: 264, distance: 7.3
click at [715, 257] on select "Choose an option... Pending Applied Excluded (Questions) Excluded (Expired) Exc…" at bounding box center [731, 254] width 124 height 24
click at [669, 242] on select "Choose an option... Pending Applied Excluded (Questions) Excluded (Expired) Exc…" at bounding box center [731, 254] width 124 height 24
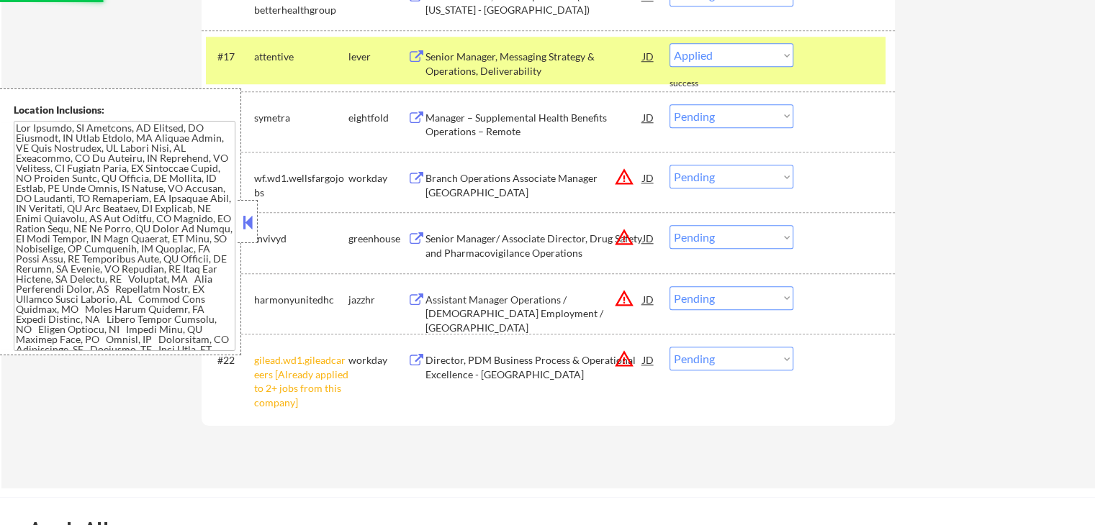
select select ""pending""
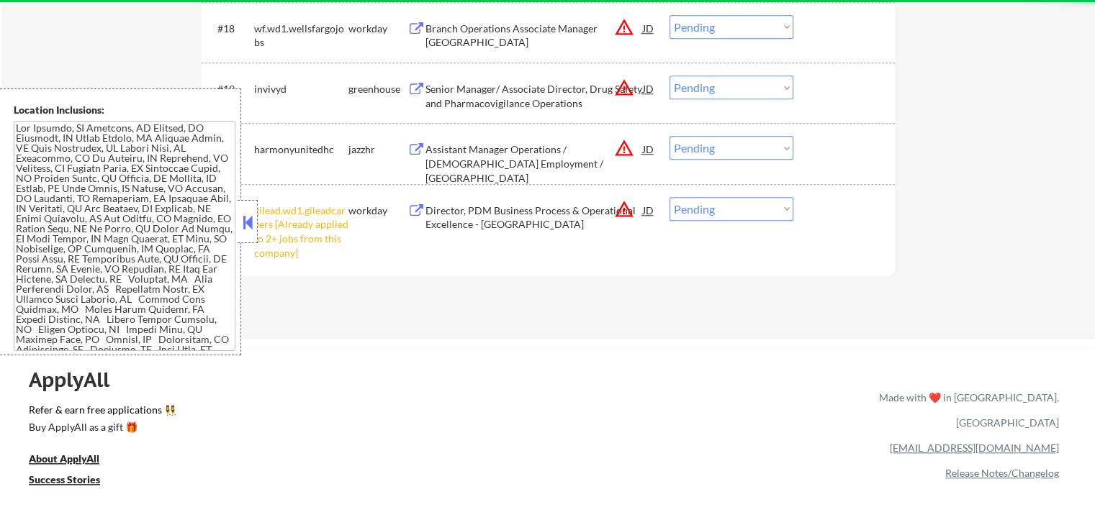
click at [725, 207] on select "Choose an option... Pending Applied Excluded (Questions) Excluded (Expired) Exc…" at bounding box center [731, 209] width 124 height 24
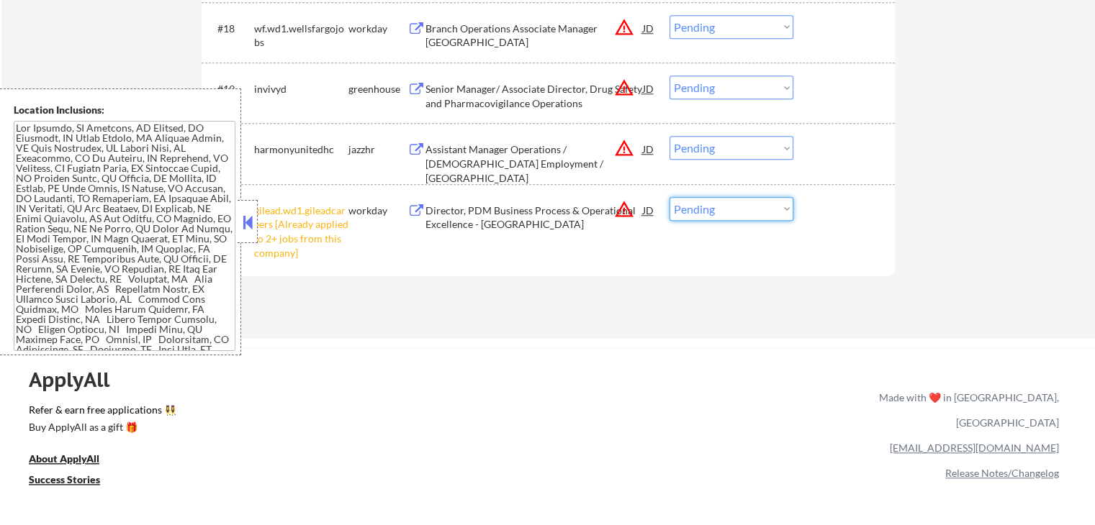
select select ""excluded__other_""
click at [669, 197] on select "Choose an option... Pending Applied Excluded (Questions) Excluded (Expired) Exc…" at bounding box center [731, 209] width 124 height 24
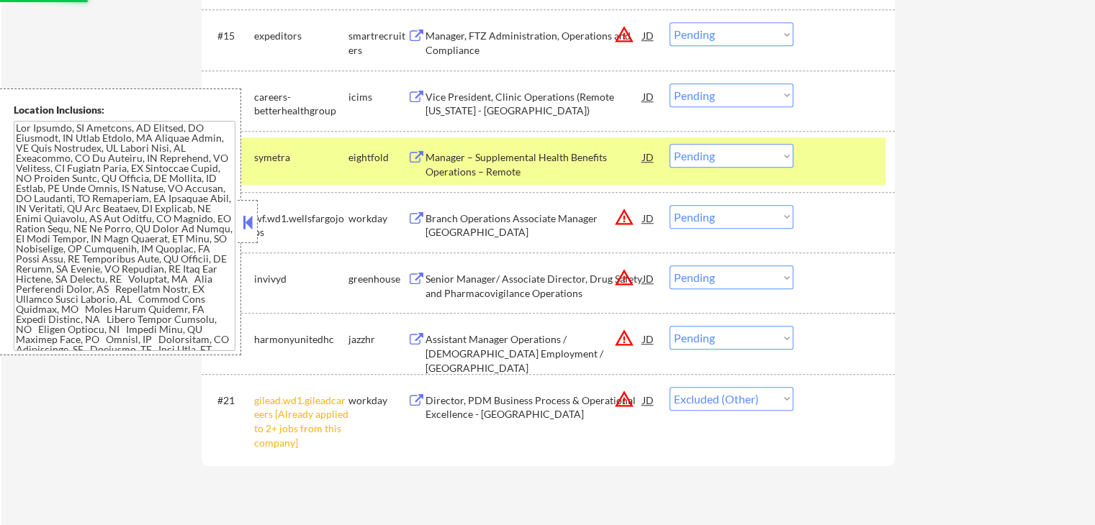
scroll to position [1223, 0]
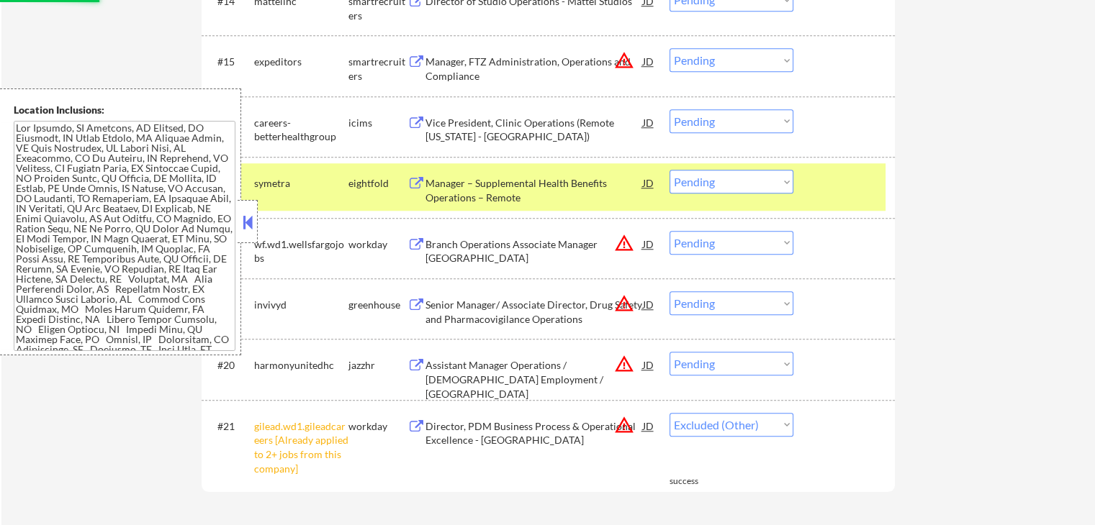
click at [461, 363] on div "Assistant Manager Operations / [DEMOGRAPHIC_DATA] Employment / [GEOGRAPHIC_DATA]" at bounding box center [533, 379] width 217 height 42
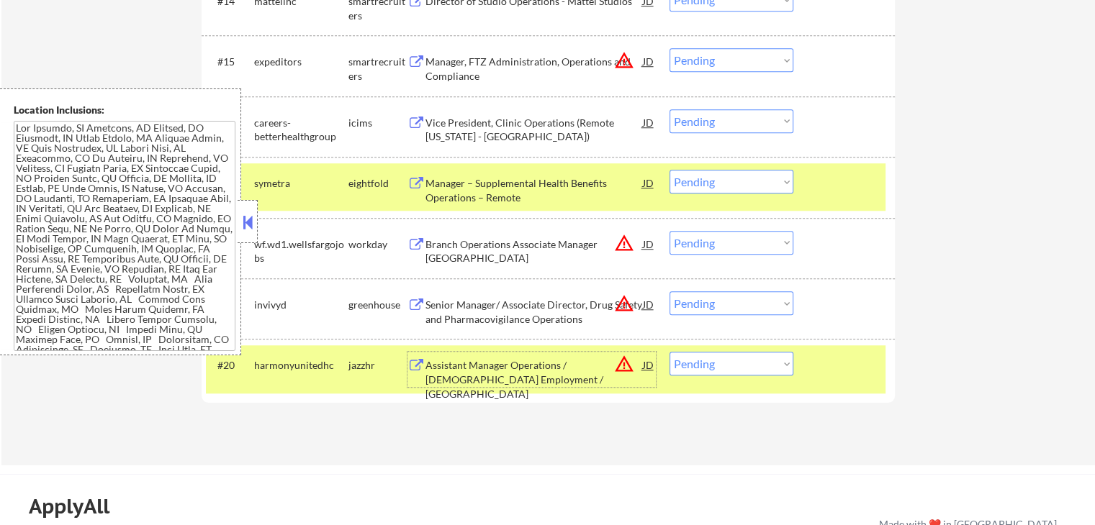
scroll to position [1295, 0]
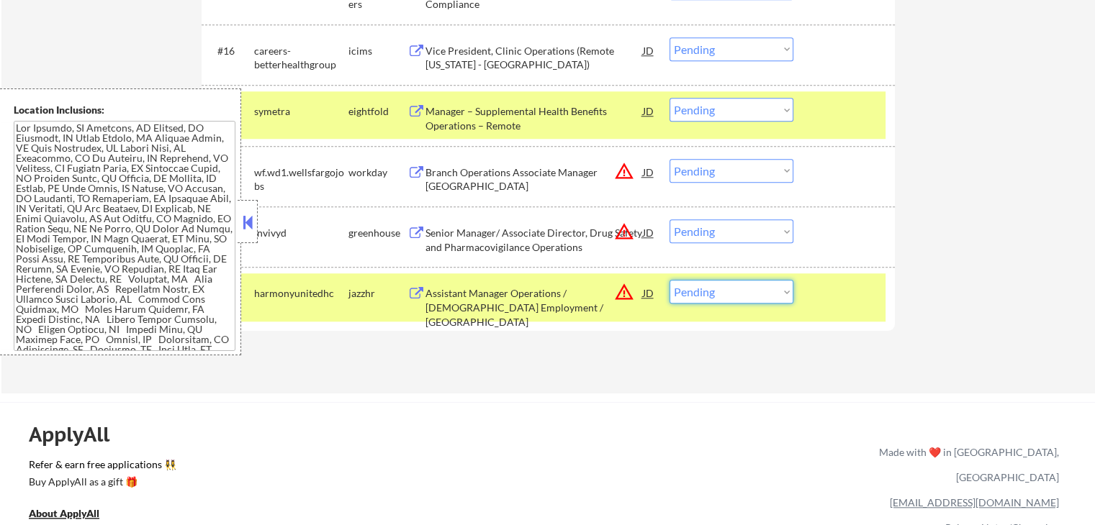
click at [722, 295] on select "Choose an option... Pending Applied Excluded (Questions) Excluded (Expired) Exc…" at bounding box center [731, 292] width 124 height 24
select select ""applied""
click at [669, 280] on select "Choose an option... Pending Applied Excluded (Questions) Excluded (Expired) Exc…" at bounding box center [731, 292] width 124 height 24
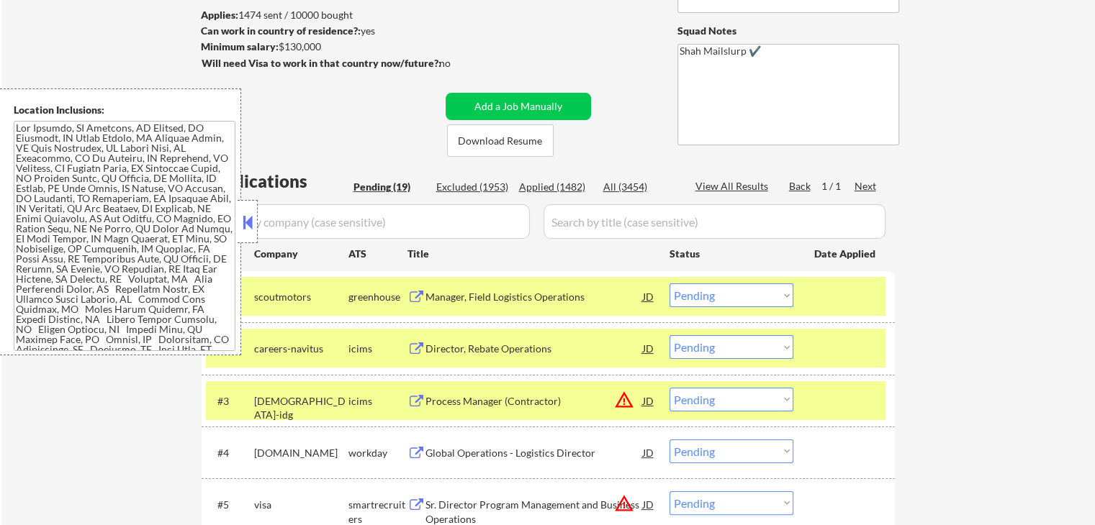
scroll to position [72, 0]
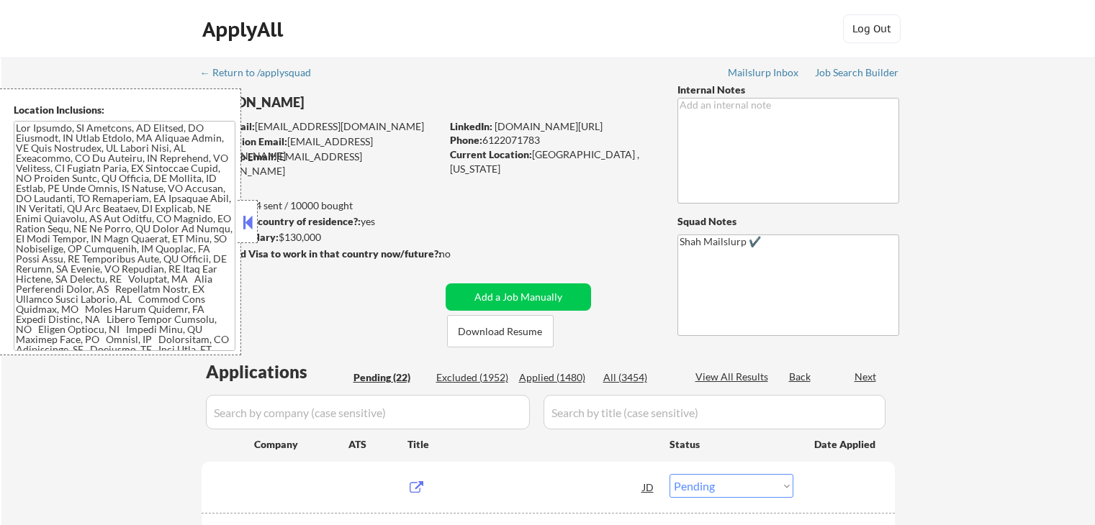
select select ""pending""
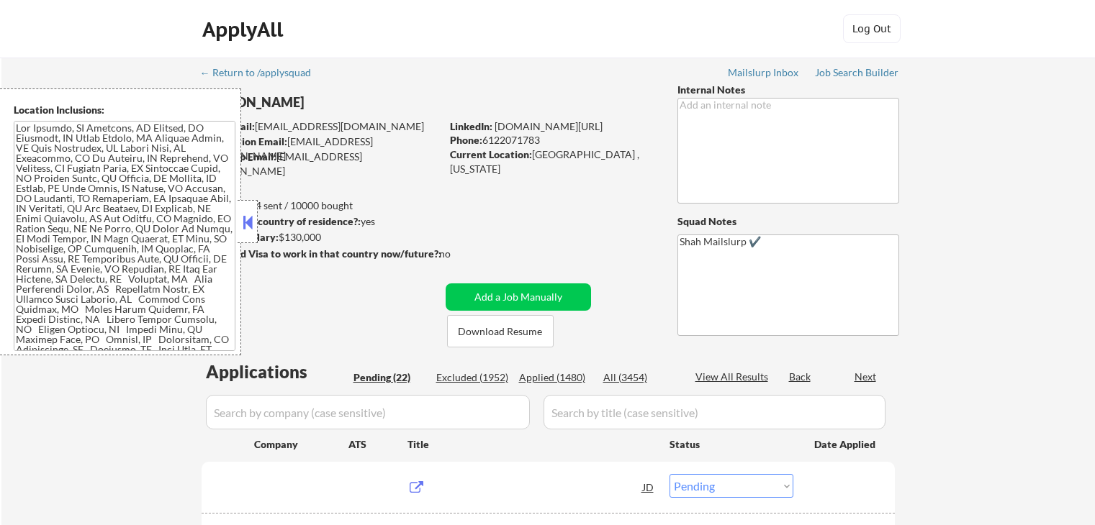
select select ""pending""
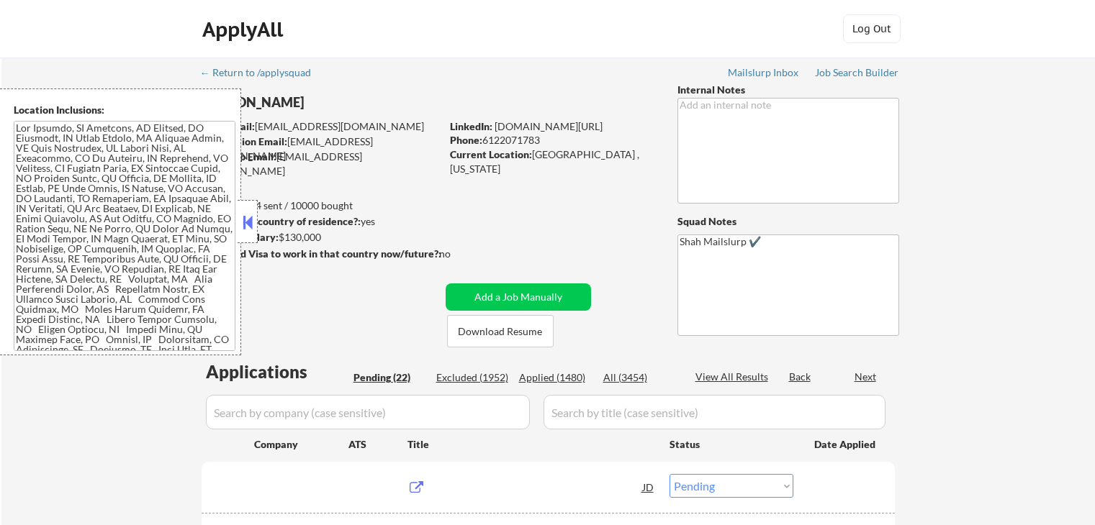
select select ""pending""
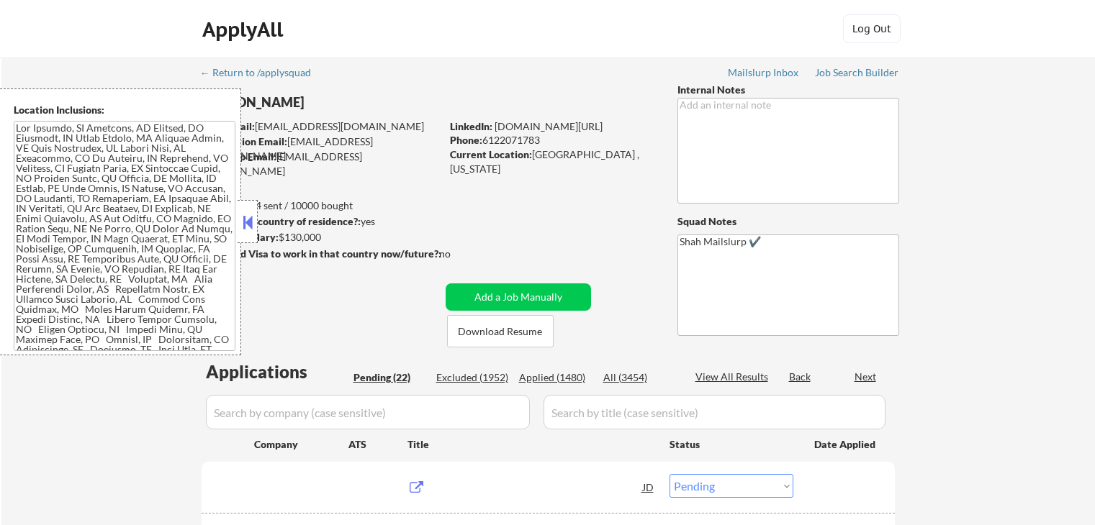
select select ""pending""
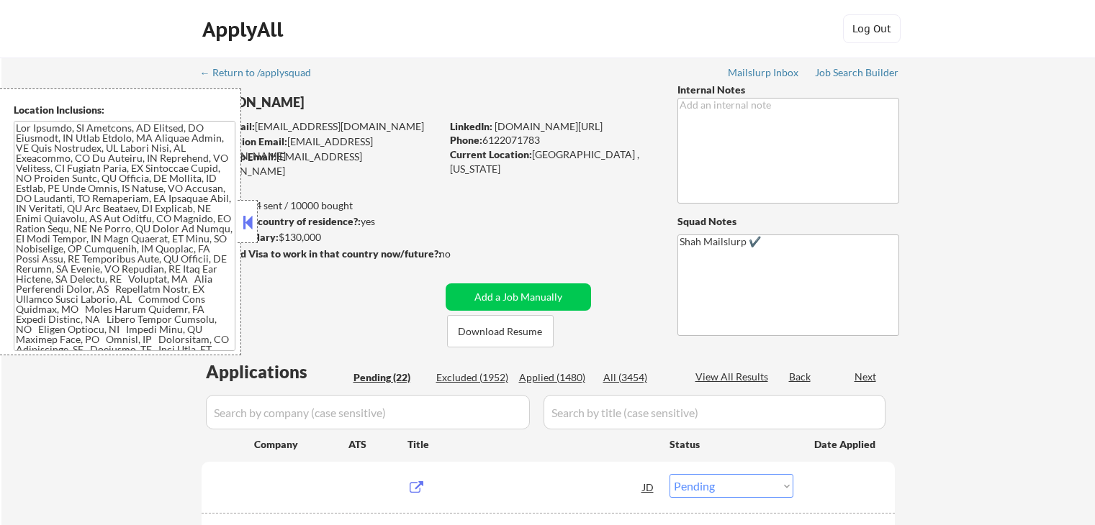
select select ""pending""
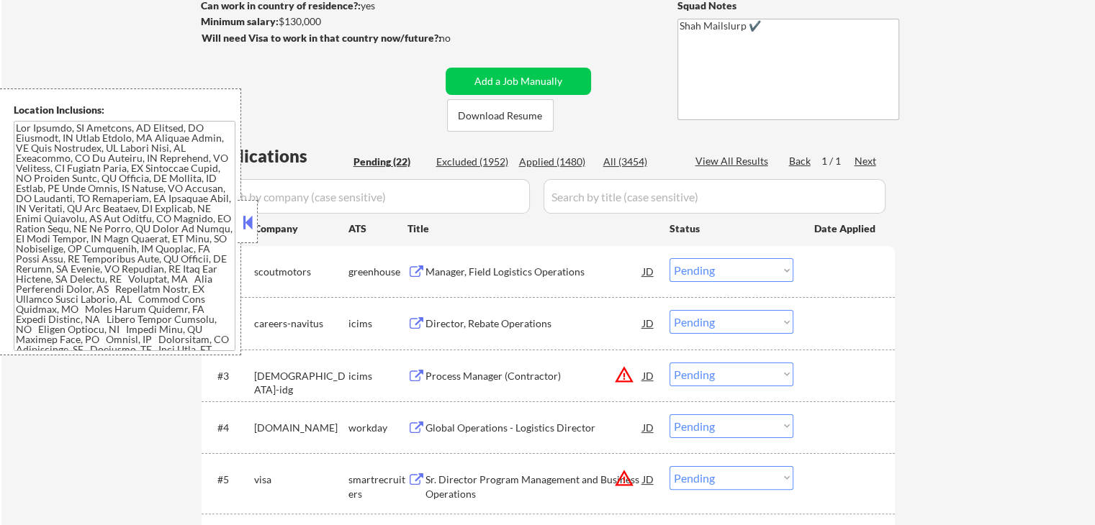
scroll to position [144, 0]
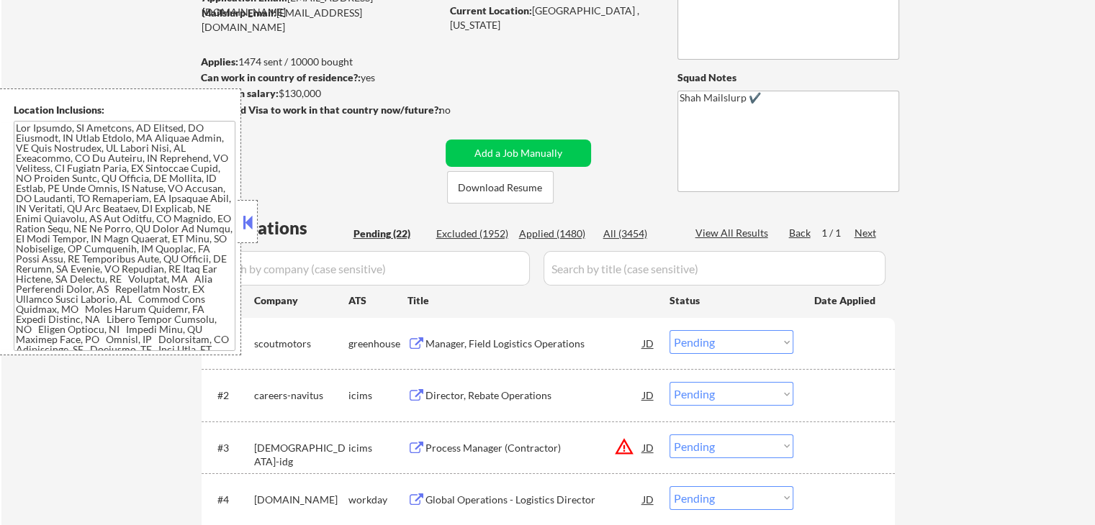
select select ""pending""
